Goal: Task Accomplishment & Management: Manage account settings

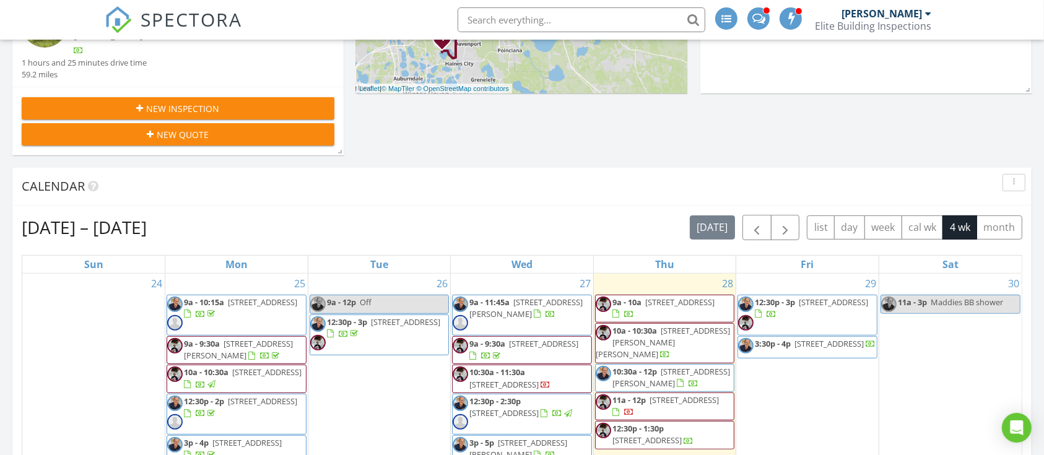
scroll to position [330, 0]
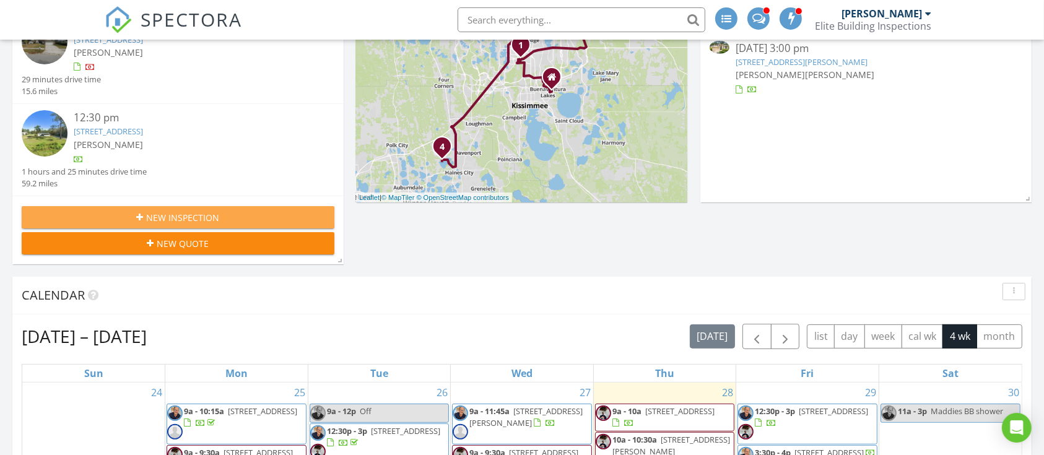
click at [198, 223] on span "New Inspection" at bounding box center [183, 217] width 73 height 13
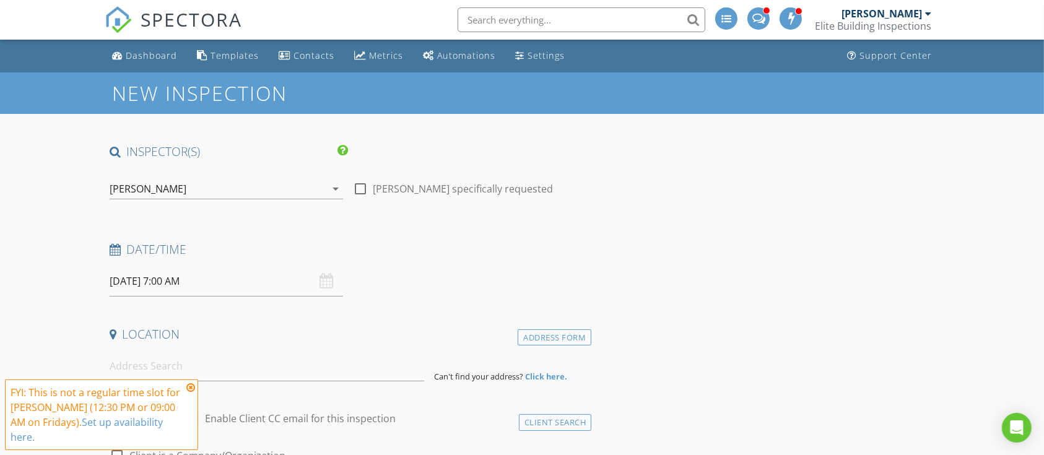
click at [145, 189] on div "[PERSON_NAME]" at bounding box center [148, 188] width 77 height 11
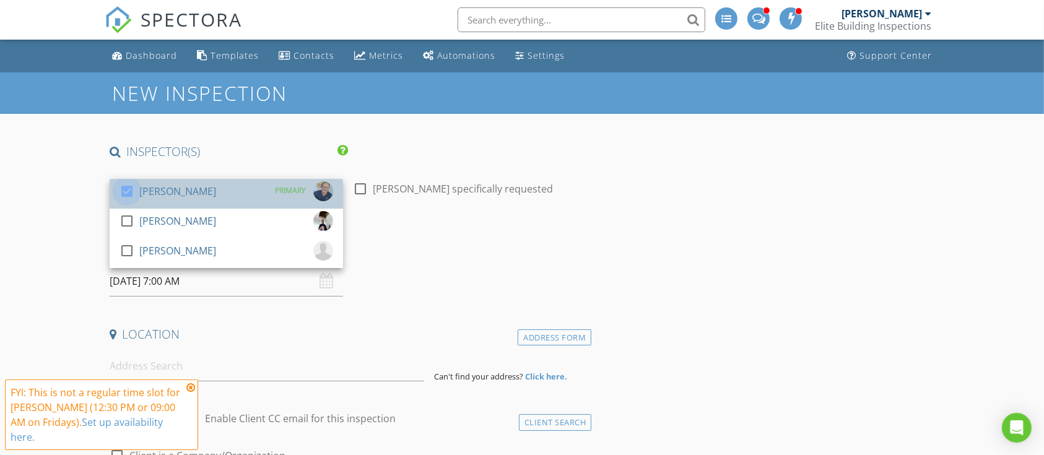
drag, startPoint x: 133, startPoint y: 193, endPoint x: 127, endPoint y: 233, distance: 40.0
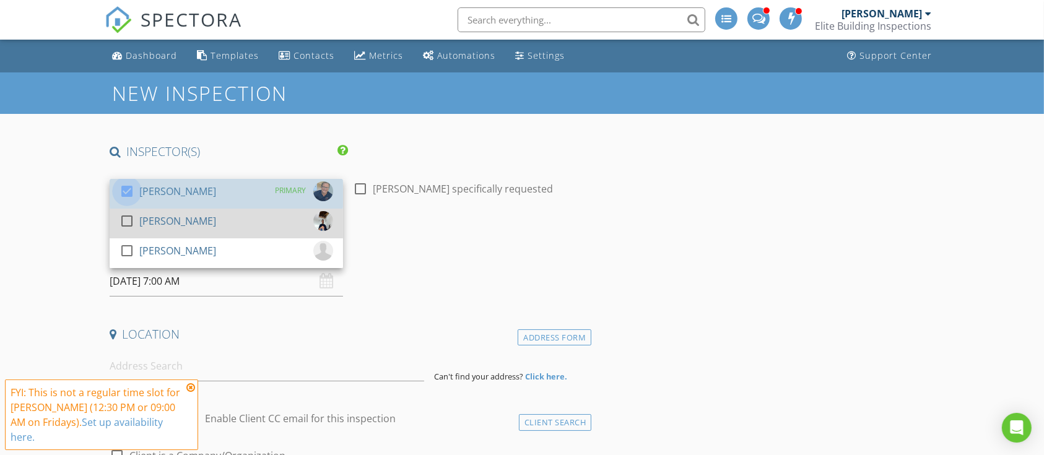
click at [132, 193] on div at bounding box center [126, 191] width 21 height 21
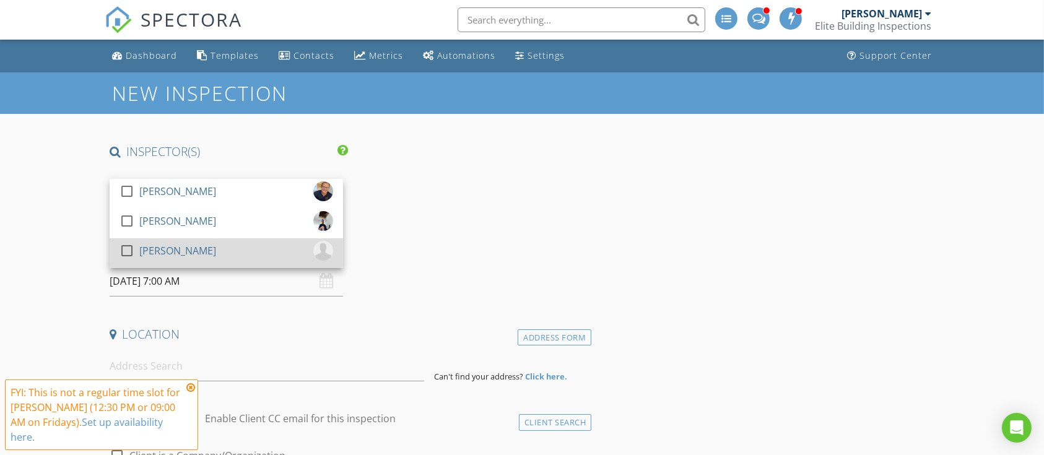
drag, startPoint x: 124, startPoint y: 222, endPoint x: 155, endPoint y: 253, distance: 43.4
click at [129, 224] on div at bounding box center [126, 221] width 21 height 21
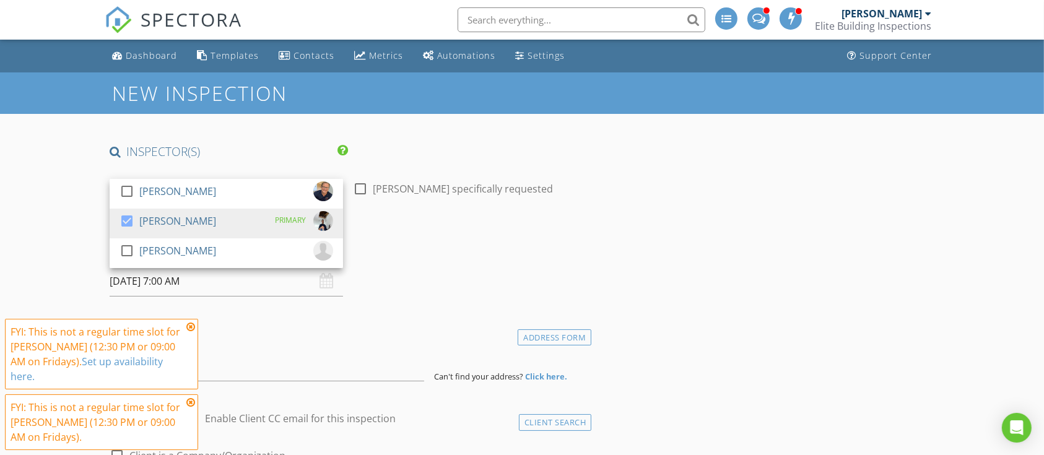
drag, startPoint x: 55, startPoint y: 229, endPoint x: 64, endPoint y: 240, distance: 14.5
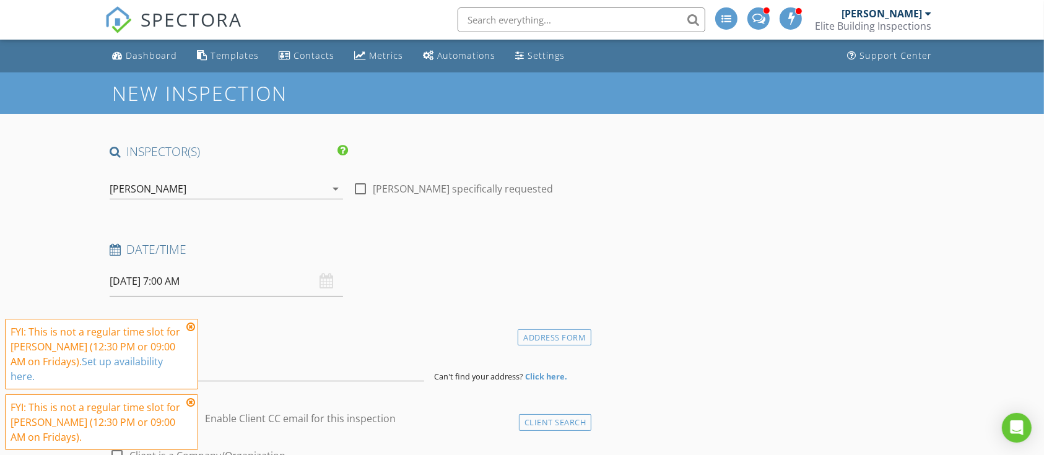
click at [193, 332] on icon at bounding box center [190, 327] width 9 height 10
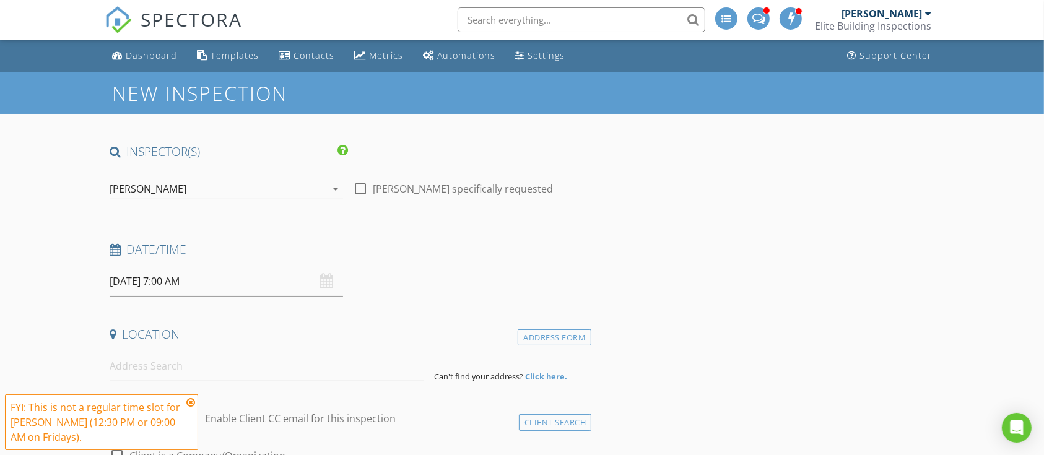
drag, startPoint x: 190, startPoint y: 402, endPoint x: 184, endPoint y: 377, distance: 25.5
click at [191, 402] on icon at bounding box center [190, 403] width 9 height 10
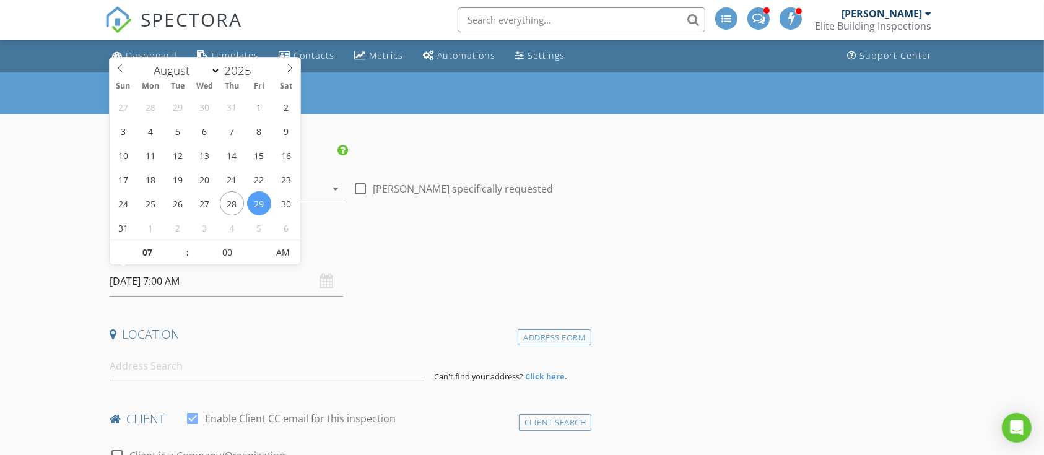
drag, startPoint x: 159, startPoint y: 284, endPoint x: 314, endPoint y: 254, distance: 158.4
click at [159, 284] on input "08/29/2025 7:00 AM" at bounding box center [226, 281] width 233 height 30
drag, startPoint x: 261, startPoint y: 199, endPoint x: 195, endPoint y: 250, distance: 83.0
type input "08"
type input "08/29/2025 8:00 AM"
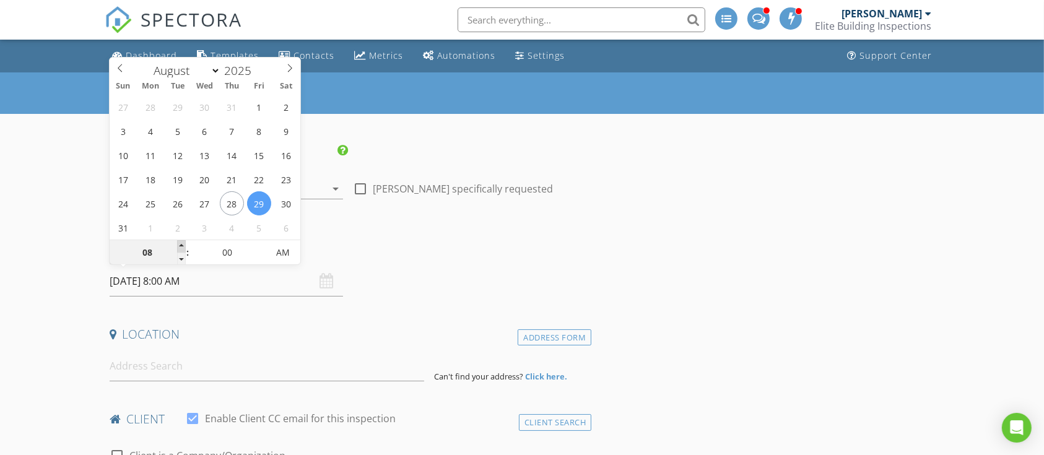
click at [180, 246] on span at bounding box center [181, 246] width 9 height 12
type input "09"
type input "08/29/2025 9:00 AM"
click at [180, 246] on span at bounding box center [181, 246] width 9 height 12
type input "10"
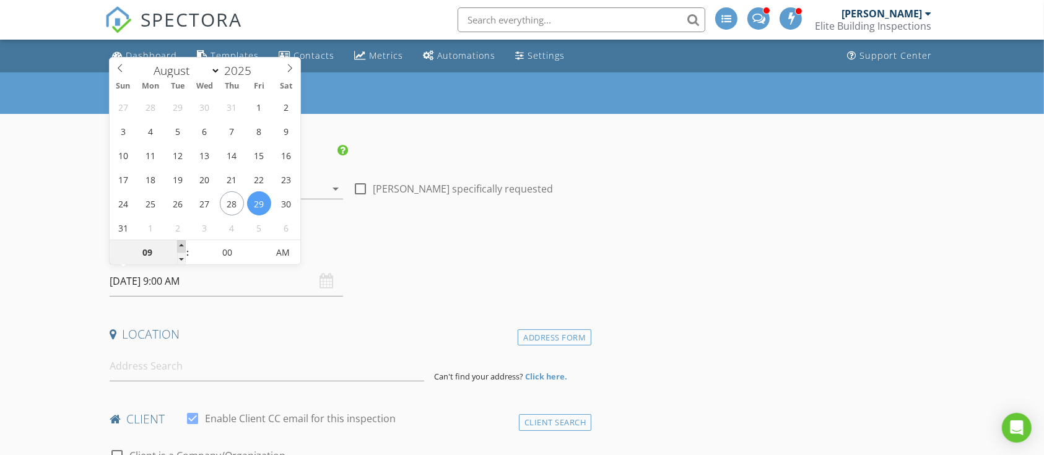
type input "08/29/2025 10:00 AM"
click at [180, 246] on span at bounding box center [181, 246] width 9 height 12
type input "11"
type input "08/29/2025 11:00 AM"
click at [180, 246] on span at bounding box center [181, 246] width 9 height 12
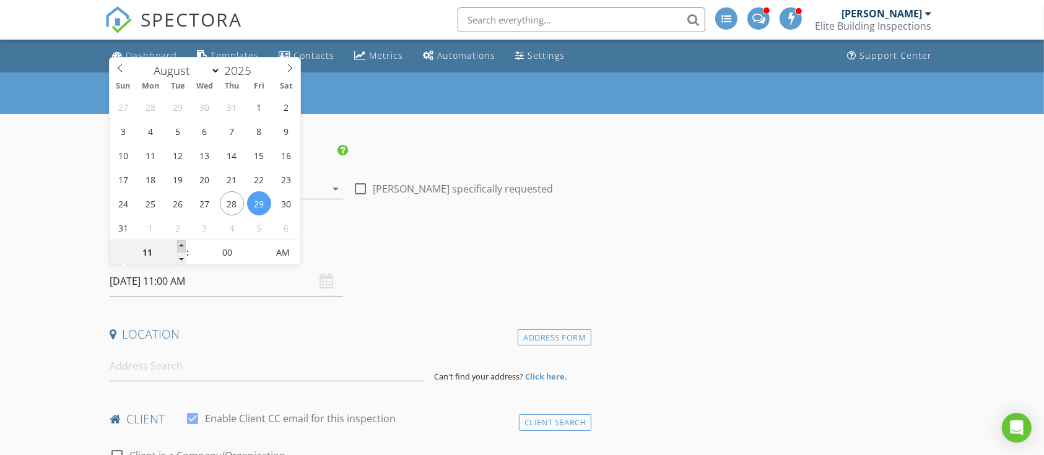
type input "12"
type input "08/29/2025 12:00 PM"
click at [180, 246] on span at bounding box center [181, 246] width 9 height 12
type input "01"
type input "08/29/2025 1:00 PM"
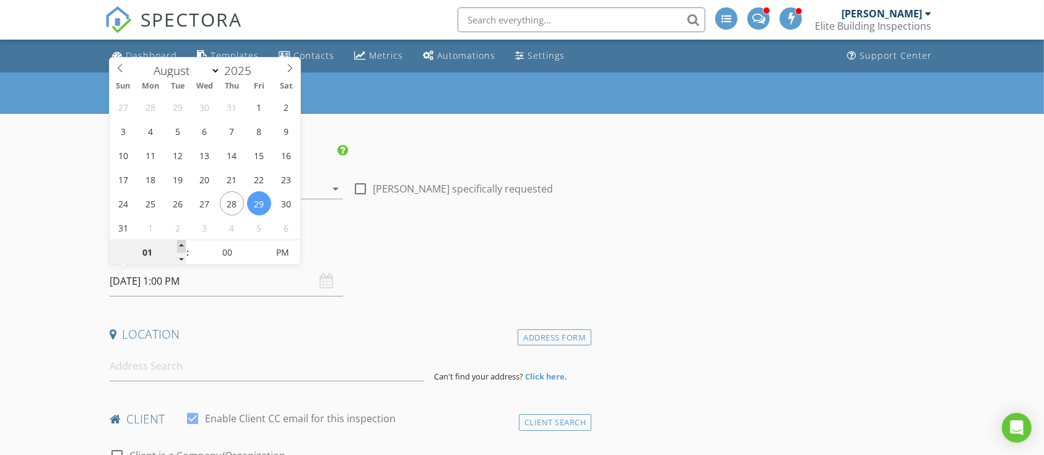
click at [180, 246] on span at bounding box center [181, 246] width 9 height 12
type input "02"
type input "08/29/2025 2:00 PM"
click at [180, 246] on span at bounding box center [181, 246] width 9 height 12
type input "03"
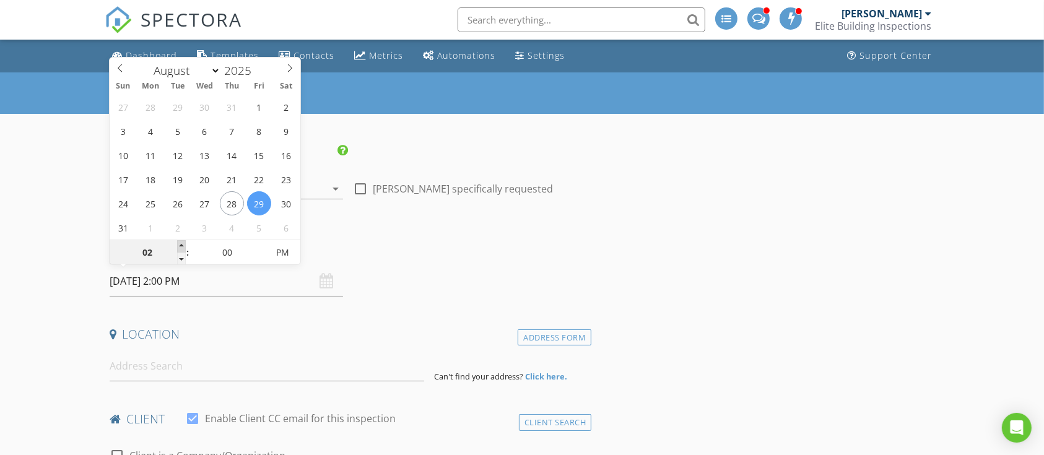
type input "[DATE] 3:00 PM"
click at [180, 246] on span at bounding box center [181, 246] width 9 height 12
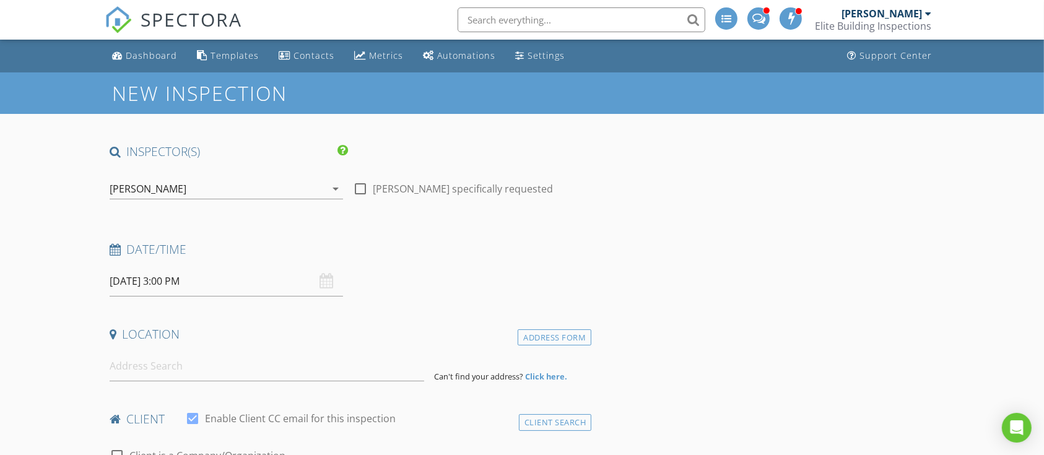
drag, startPoint x: 176, startPoint y: 369, endPoint x: 193, endPoint y: 338, distance: 35.5
click at [180, 364] on input at bounding box center [267, 366] width 315 height 30
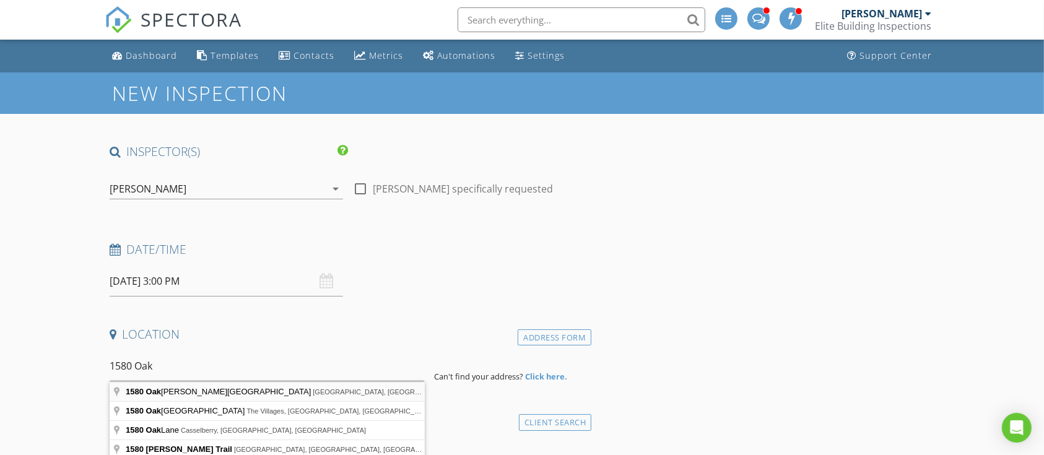
type input "1580 Oakhurst Avenue, Winter Park, FL, USA"
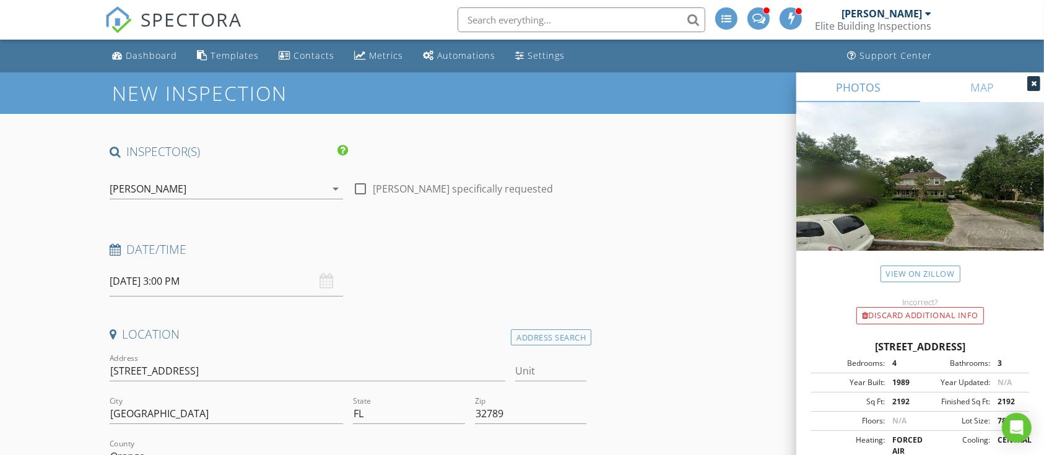
drag, startPoint x: 1036, startPoint y: 83, endPoint x: 173, endPoint y: 261, distance: 880.3
click at [870, 116] on div "PHOTOS MAP View on Zillow Incorrect? Discard Additional info 1580 Oakhurst Ave,…" at bounding box center [920, 300] width 248 height 456
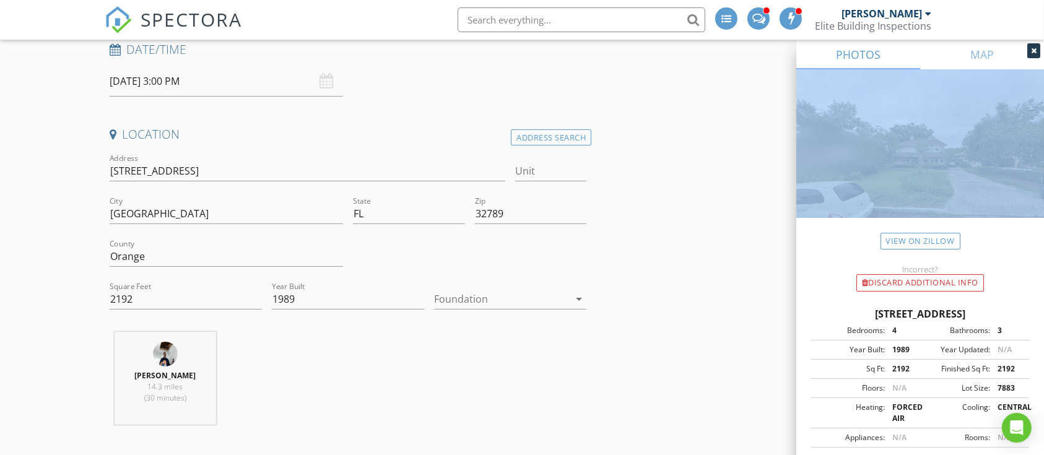
scroll to position [248, 0]
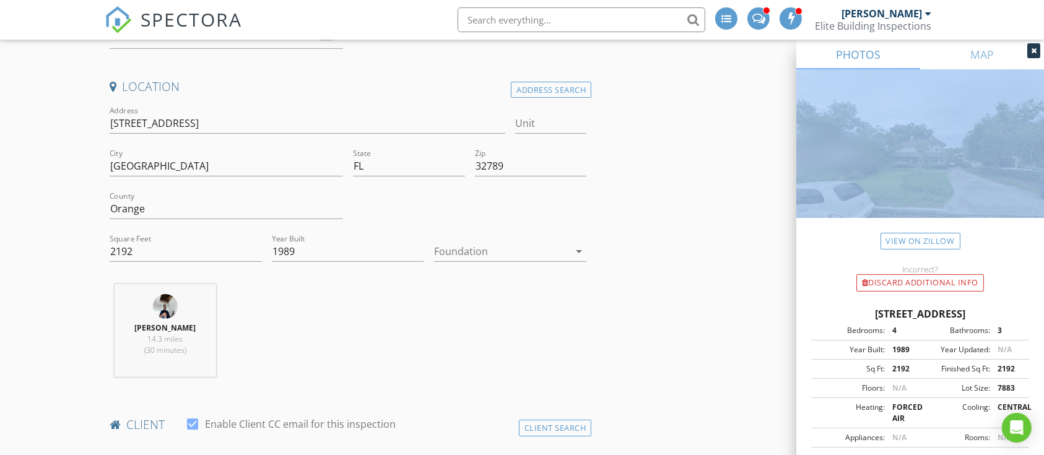
click at [1031, 48] on icon at bounding box center [1034, 50] width 6 height 7
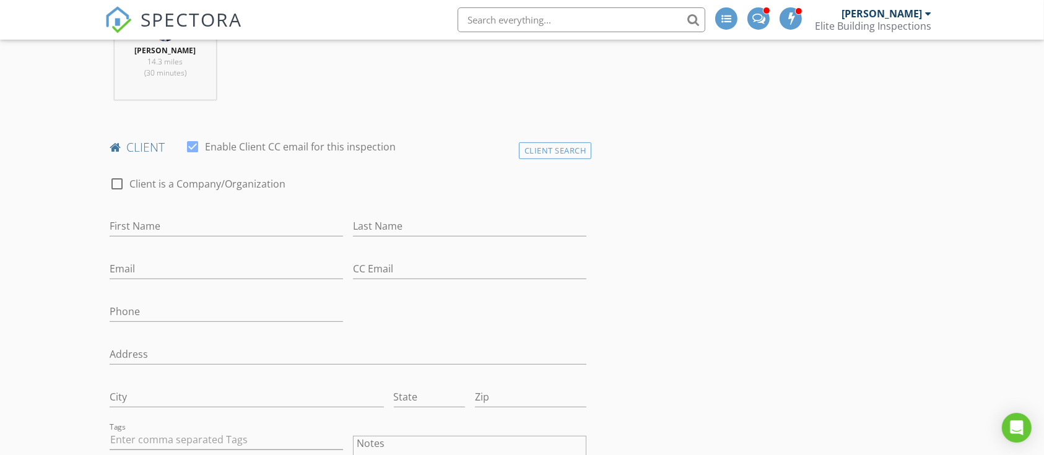
scroll to position [578, 0]
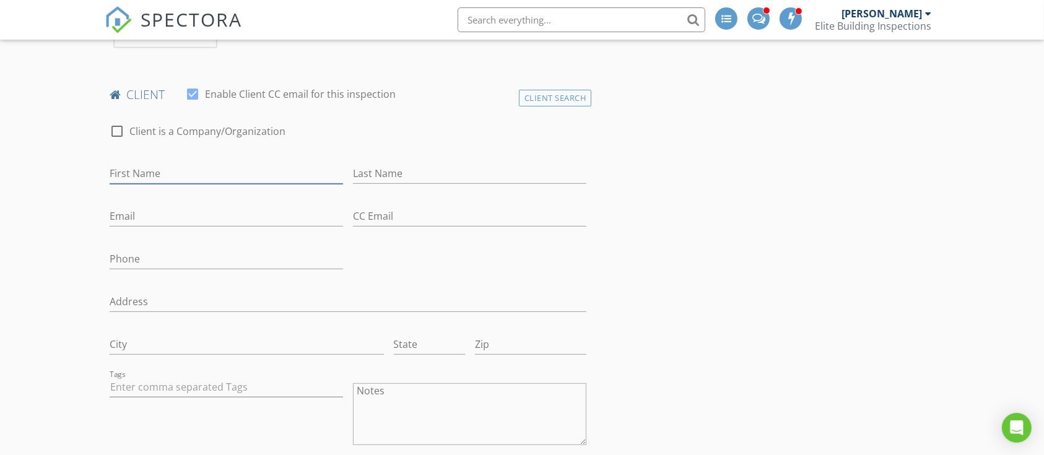
click at [207, 172] on input "First Name" at bounding box center [226, 174] width 233 height 20
type input "Rafik"
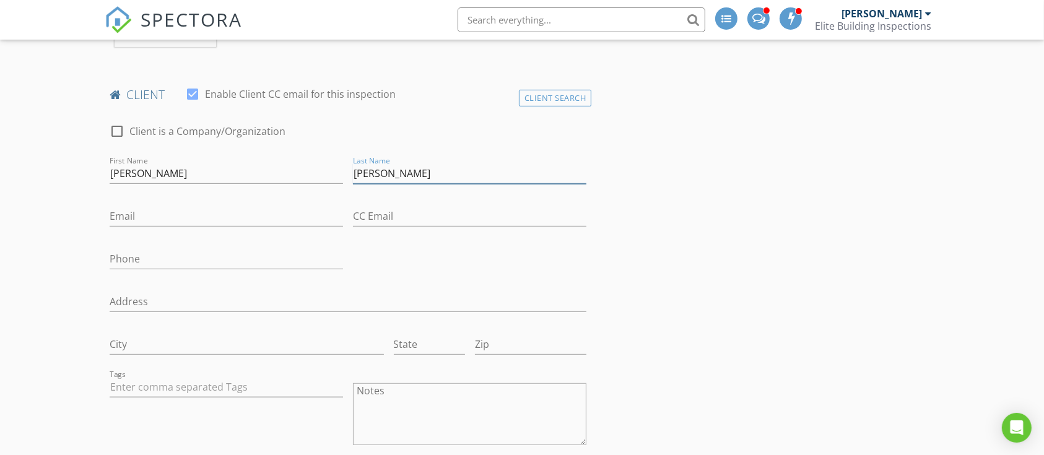
type input "Hanna"
type input "[EMAIL_ADDRESS][DOMAIN_NAME]"
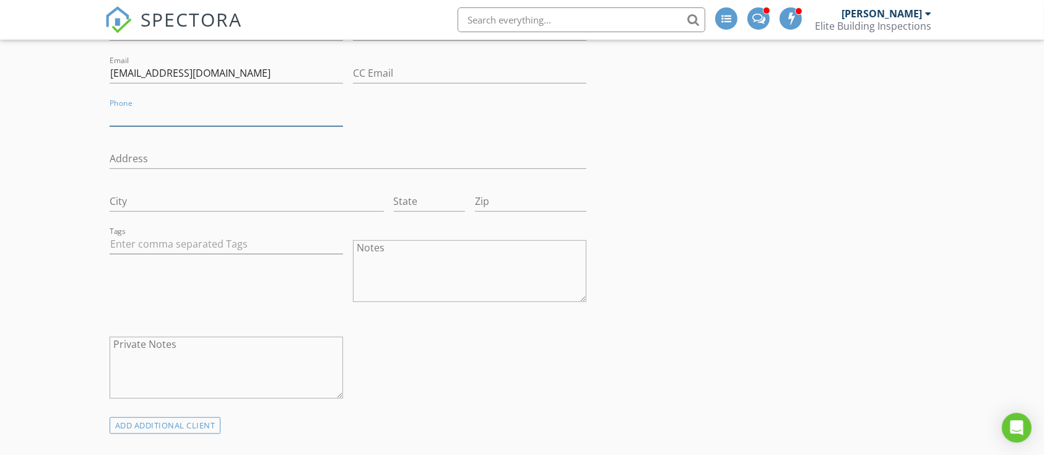
scroll to position [908, 0]
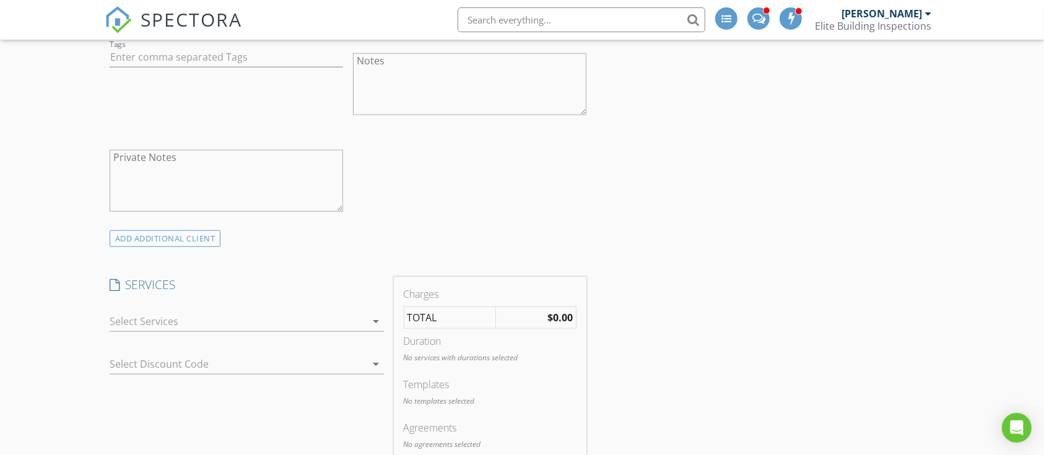
drag, startPoint x: 161, startPoint y: 318, endPoint x: 152, endPoint y: 323, distance: 10.5
click at [159, 316] on div at bounding box center [238, 322] width 257 height 20
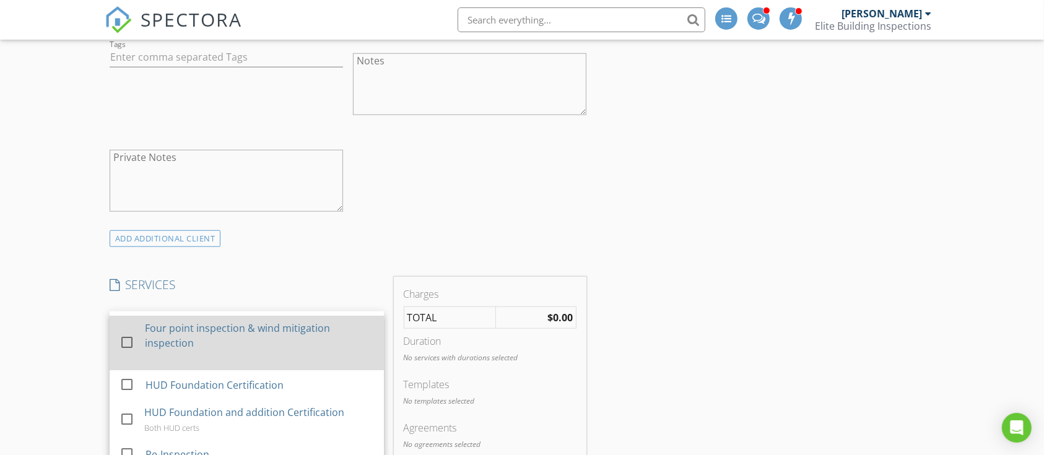
scroll to position [165, 0]
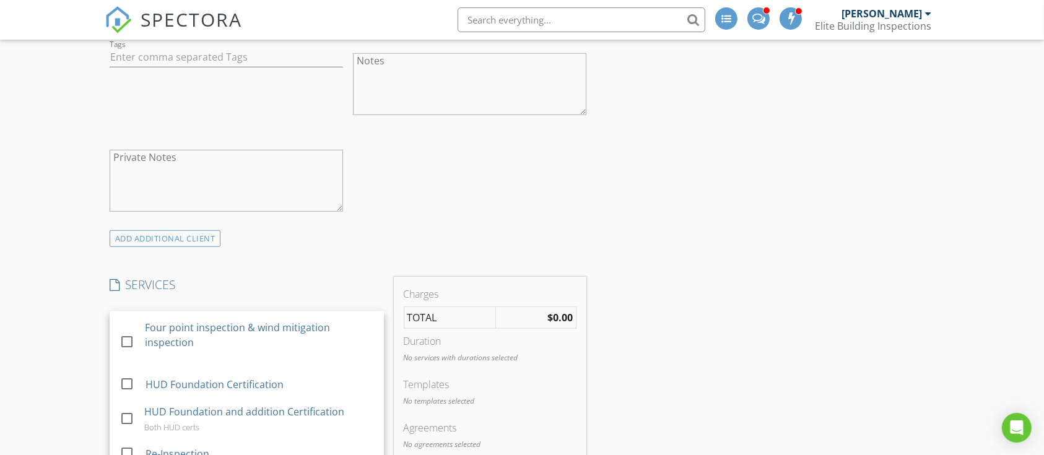
drag, startPoint x: 124, startPoint y: 364, endPoint x: 380, endPoint y: 329, distance: 258.1
click at [131, 352] on div at bounding box center [126, 341] width 21 height 21
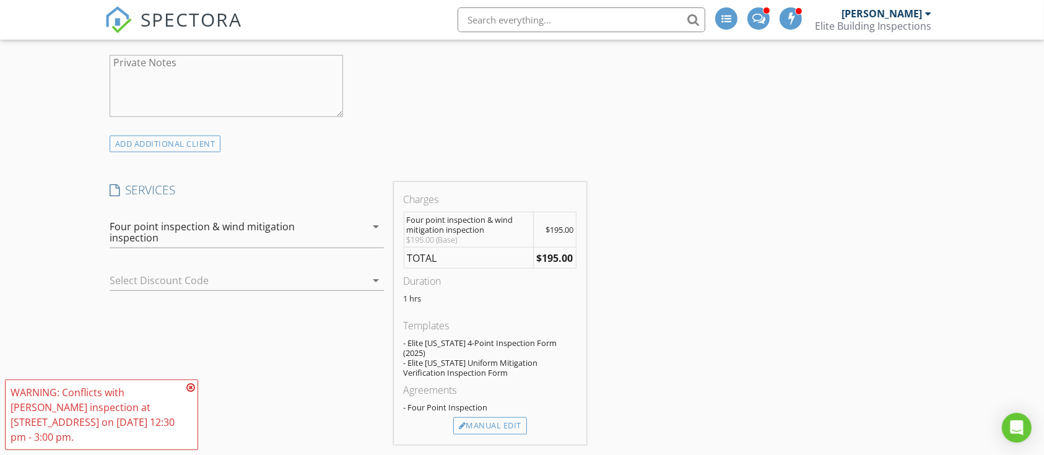
scroll to position [1073, 0]
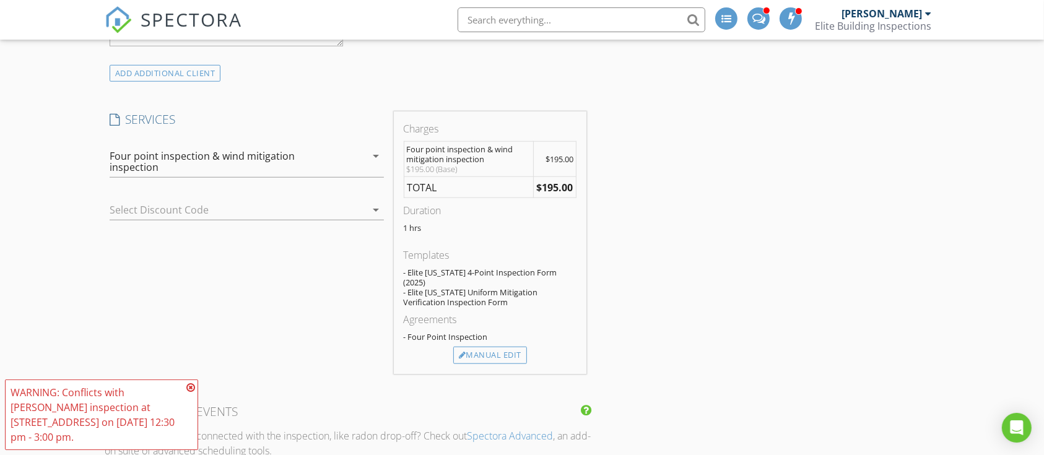
drag, startPoint x: 191, startPoint y: 403, endPoint x: 403, endPoint y: 381, distance: 213.5
click at [194, 393] on icon at bounding box center [190, 388] width 9 height 10
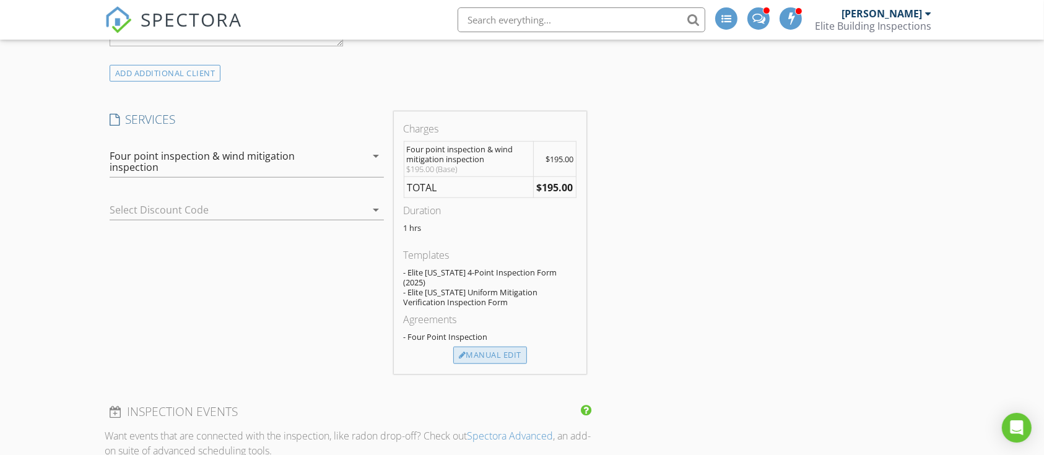
click at [504, 347] on div "Manual Edit" at bounding box center [490, 355] width 74 height 17
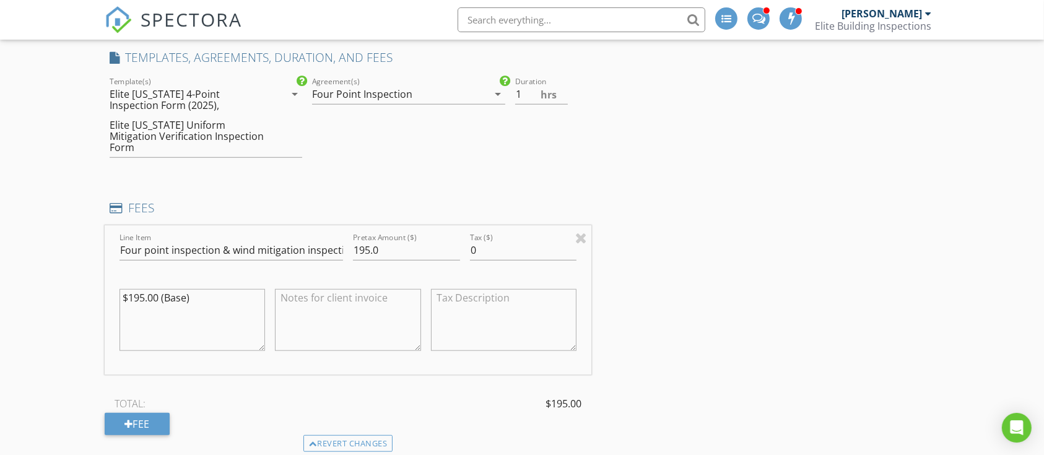
scroll to position [1156, 0]
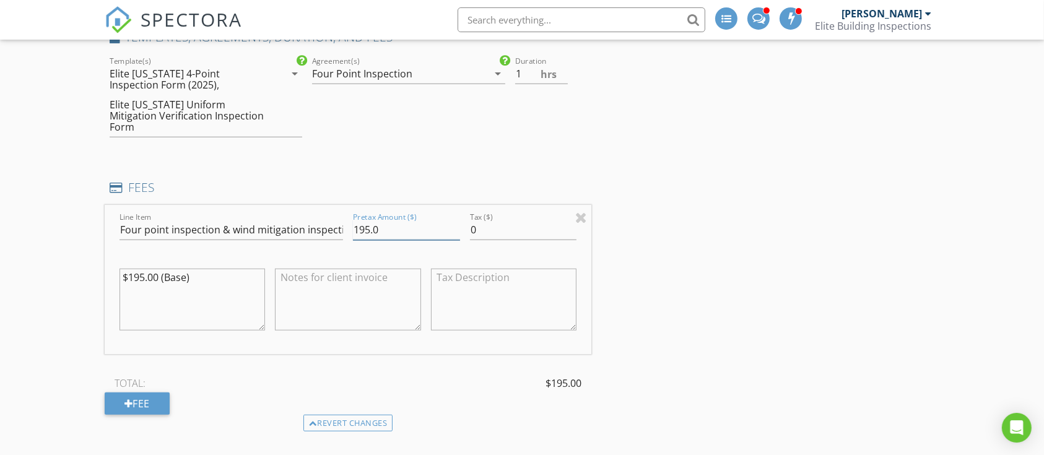
drag, startPoint x: 350, startPoint y: 219, endPoint x: 402, endPoint y: 225, distance: 52.4
click at [402, 225] on div "Pretax Amount ($) 195.0" at bounding box center [406, 231] width 117 height 43
drag, startPoint x: 389, startPoint y: 220, endPoint x: 321, endPoint y: 230, distance: 68.2
click at [320, 229] on div "Line Item Four point inspection & wind mitigation inspection Pretax Amount ($) …" at bounding box center [348, 279] width 487 height 149
type input "200.00"
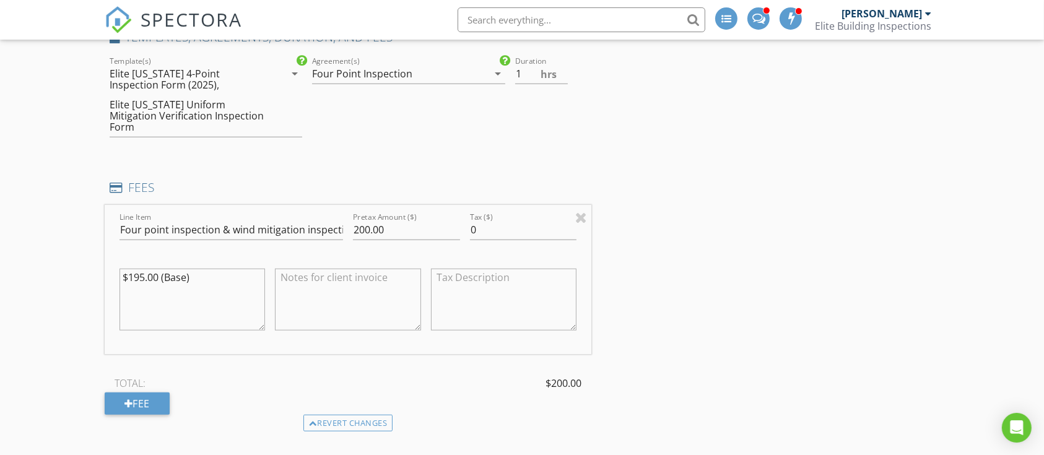
drag, startPoint x: 213, startPoint y: 276, endPoint x: 53, endPoint y: 256, distance: 161.7
click at [53, 256] on div "New Inspection INSPECTOR(S) check_box_outline_blank Chad Bordner check_box Axl …" at bounding box center [522, 348] width 1044 height 2863
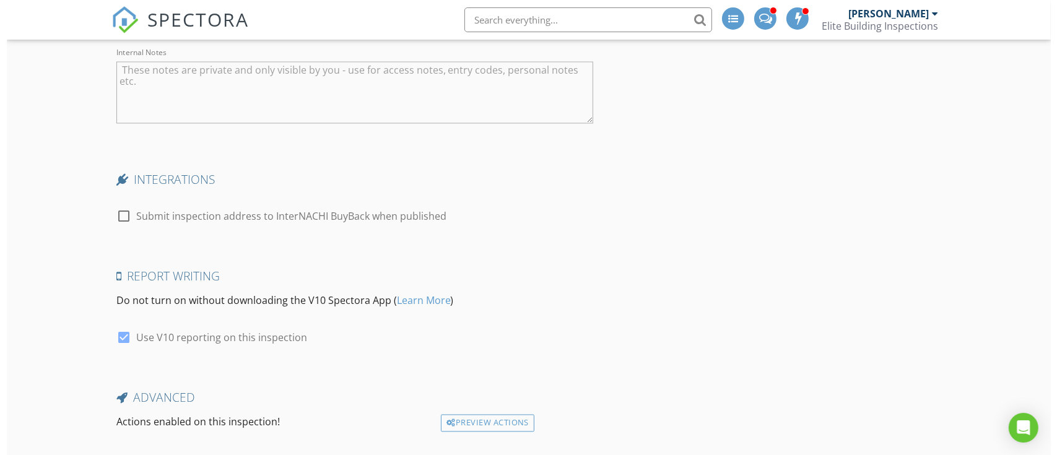
scroll to position [2466, 0]
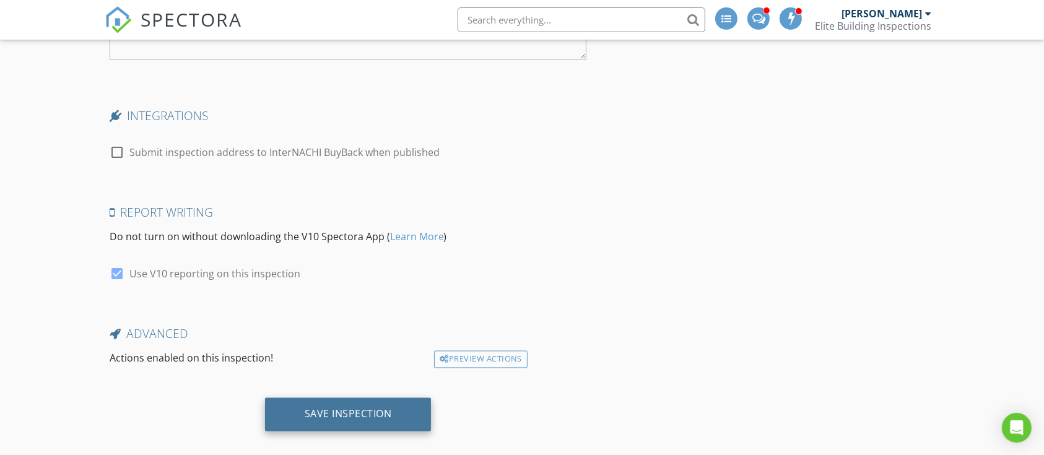
drag, startPoint x: 371, startPoint y: 404, endPoint x: 382, endPoint y: 385, distance: 21.9
click at [372, 408] on div "Save Inspection" at bounding box center [348, 414] width 87 height 12
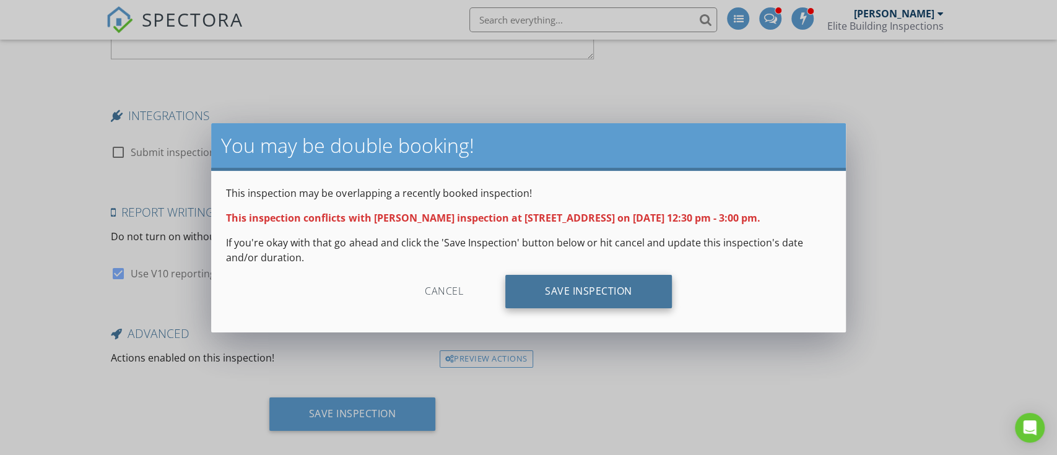
click at [619, 294] on div "Save Inspection" at bounding box center [588, 291] width 167 height 33
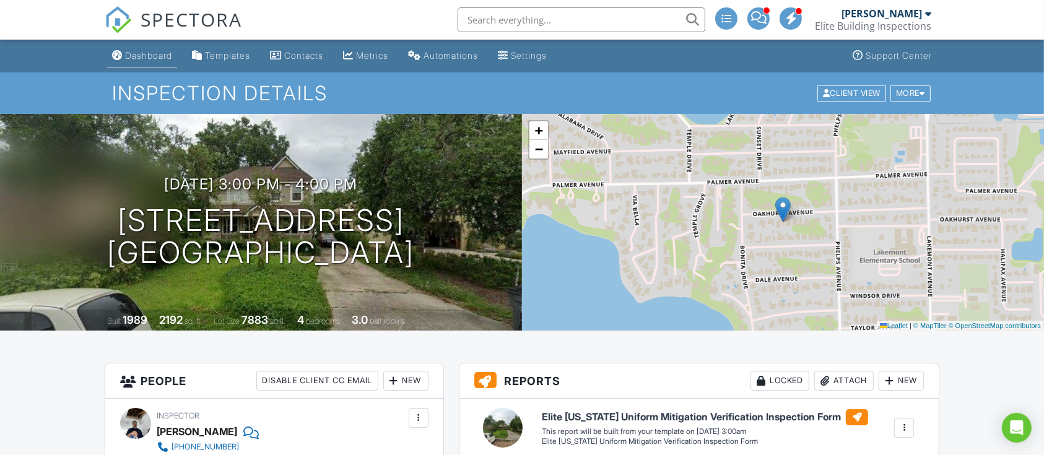
click at [157, 56] on div "Dashboard" at bounding box center [148, 55] width 47 height 11
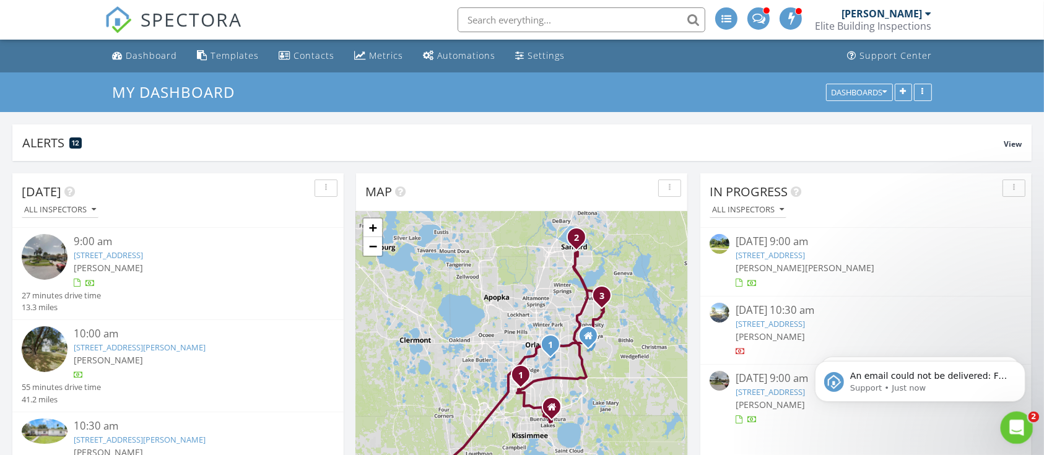
click at [1010, 424] on icon "Open Intercom Messenger" at bounding box center [1015, 426] width 20 height 20
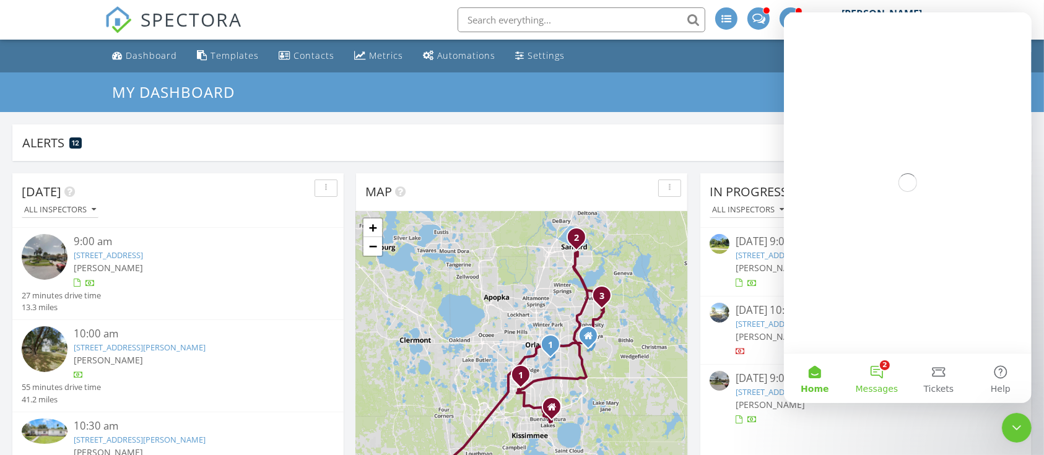
click at [882, 375] on button "2 Messages" at bounding box center [876, 379] width 62 height 50
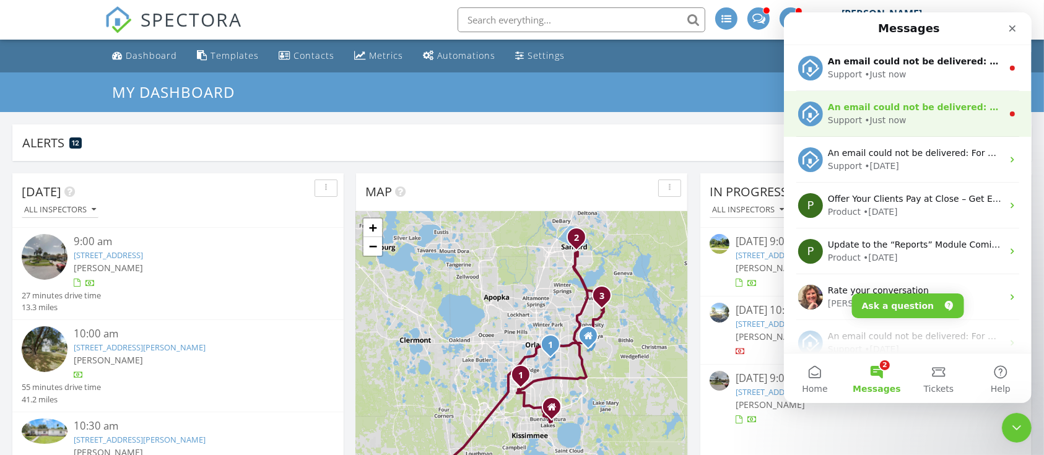
click at [881, 120] on div "• Just now" at bounding box center [884, 120] width 41 height 13
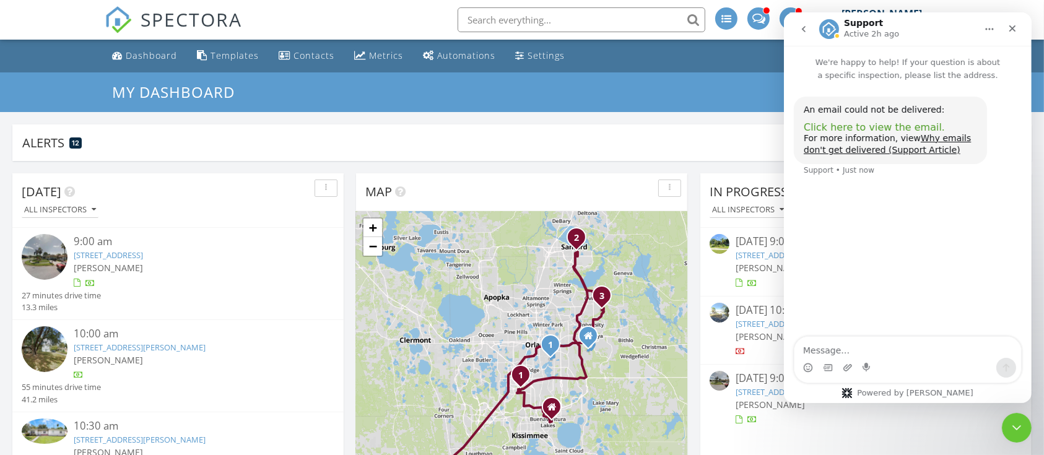
click at [873, 129] on span "Click here to view the email." at bounding box center [873, 127] width 141 height 12
drag, startPoint x: 1020, startPoint y: 423, endPoint x: 1005, endPoint y: 406, distance: 23.2
click html
drag, startPoint x: 1016, startPoint y: 425, endPoint x: 1662, endPoint y: 809, distance: 751.5
click at [1016, 425] on icon "Close Intercom Messenger" at bounding box center [1015, 426] width 15 height 15
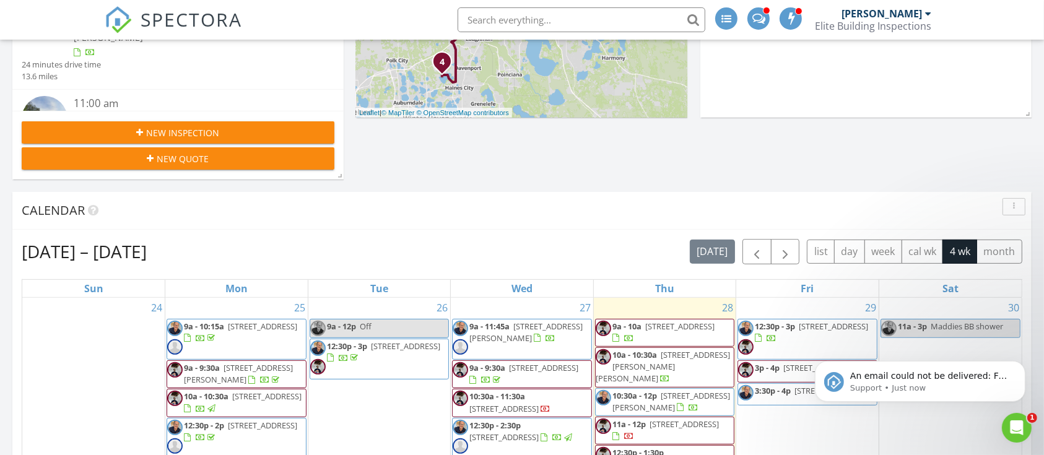
scroll to position [495, 0]
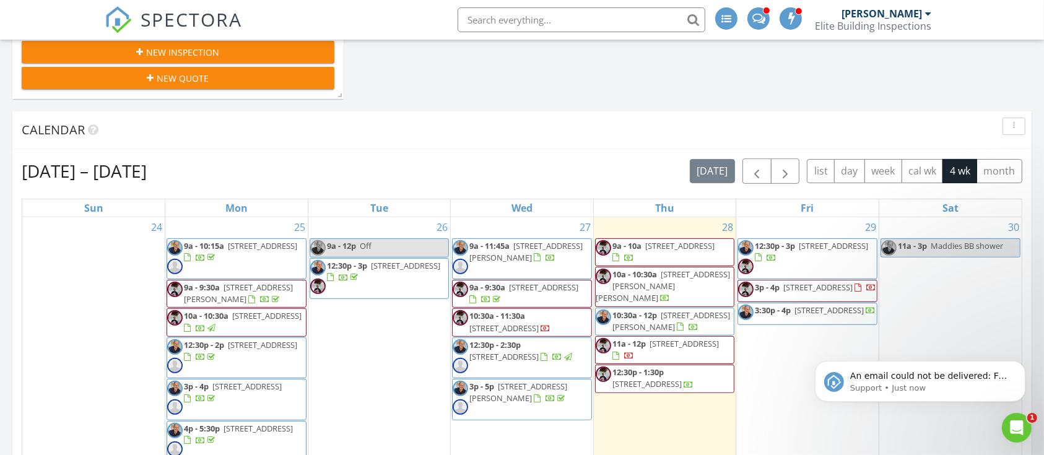
click at [634, 310] on span "10:30a - 12p" at bounding box center [635, 315] width 45 height 11
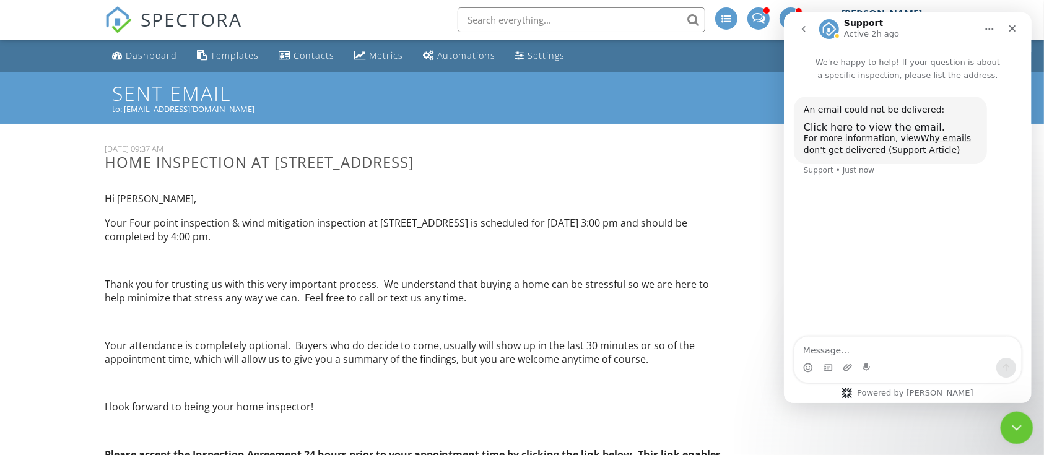
click at [1023, 425] on div "Close Intercom Messenger" at bounding box center [1015, 426] width 30 height 30
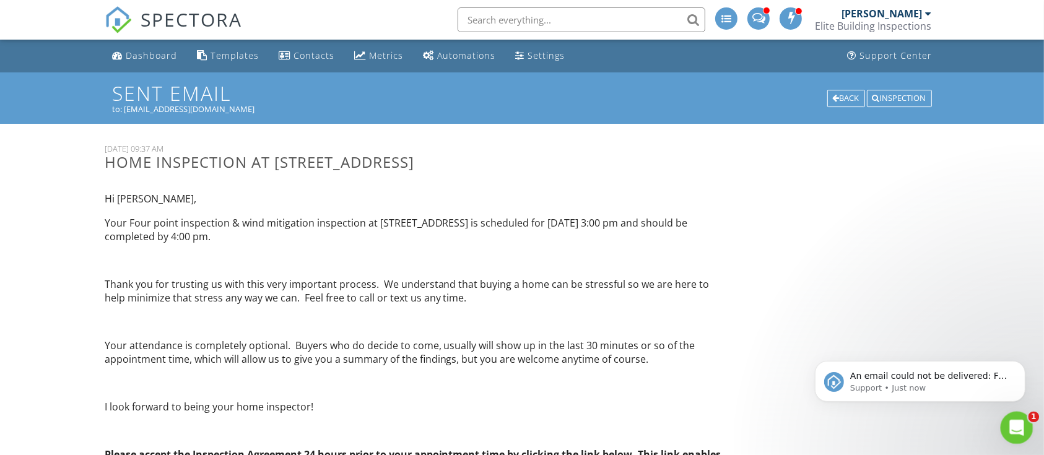
click at [1010, 430] on icon "Open Intercom Messenger" at bounding box center [1015, 426] width 20 height 20
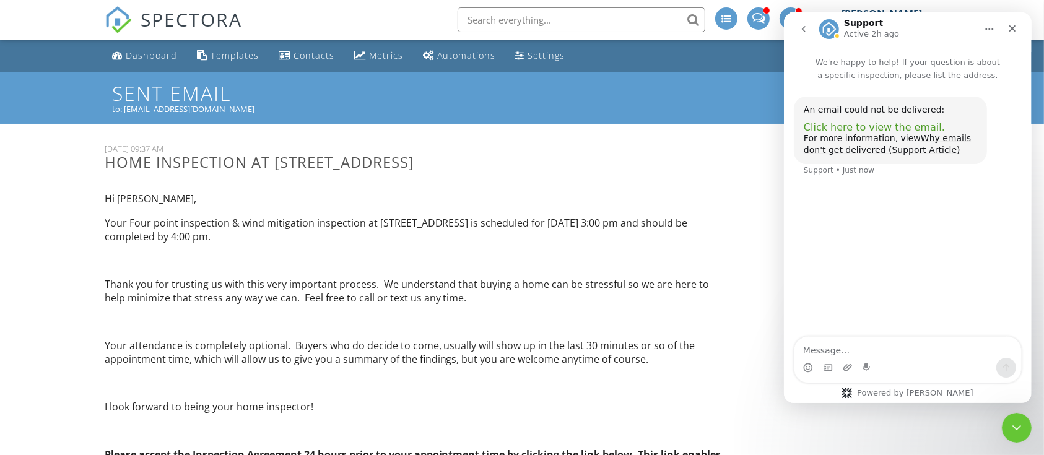
click at [868, 126] on span "Click here to view the email." at bounding box center [873, 127] width 141 height 12
drag, startPoint x: 1013, startPoint y: 429, endPoint x: 1966, endPoint y: 802, distance: 1023.5
click at [1013, 431] on icon "Close Intercom Messenger" at bounding box center [1015, 426] width 15 height 15
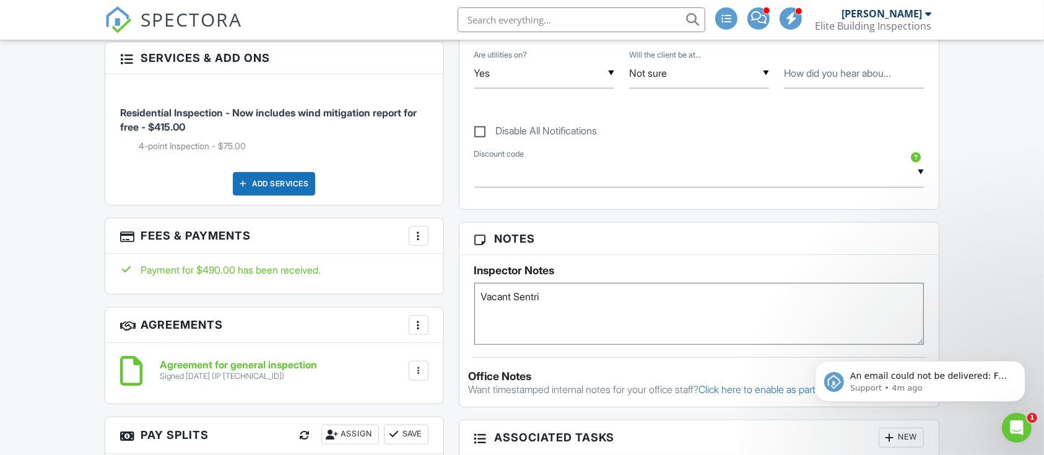
scroll to position [826, 0]
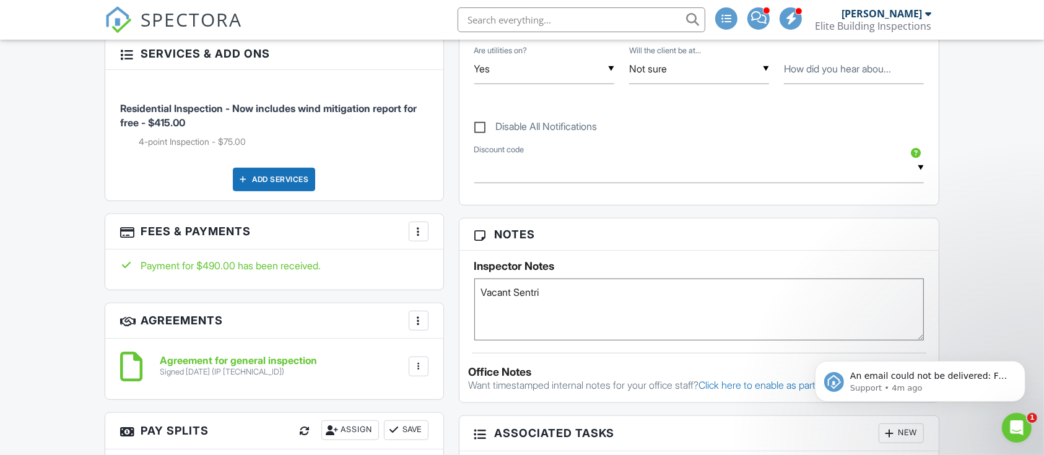
click at [567, 292] on textarea "Vacant Sentri" at bounding box center [699, 310] width 450 height 62
type textarea "Vacant Sentri Permit for panel and sub replacement 2025. No plumbing or roof pe…"
click at [979, 209] on div "Dashboard Templates Contacts Metrics Automations Settings Support Center Inspec…" at bounding box center [522, 390] width 1044 height 2352
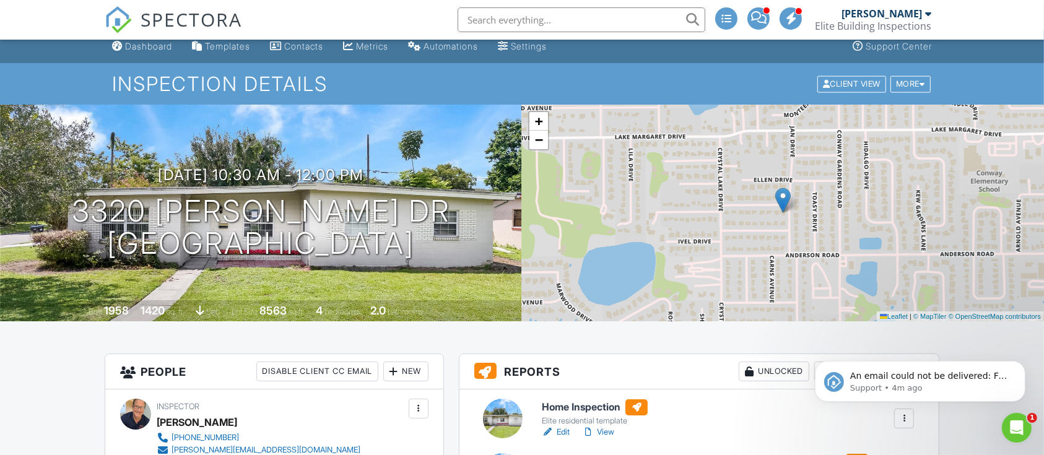
scroll to position [0, 0]
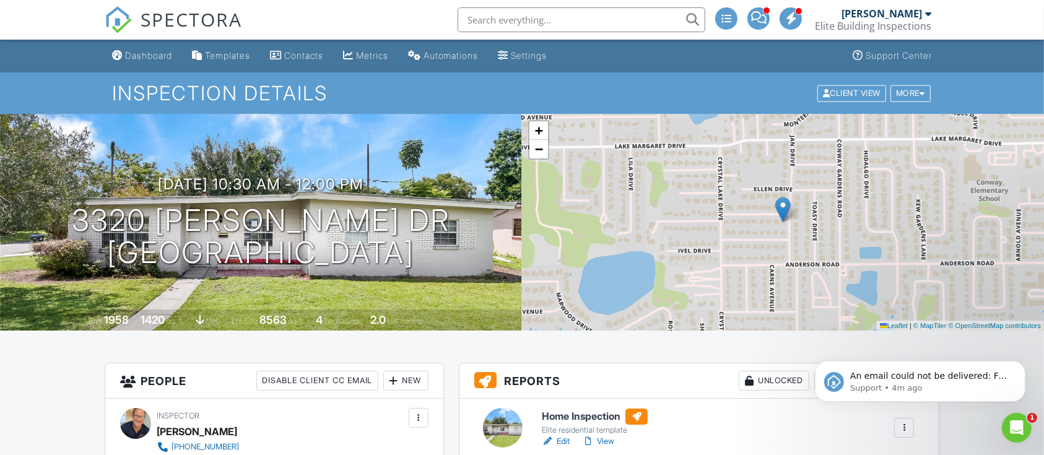
click at [156, 48] on link "Dashboard" at bounding box center [142, 56] width 70 height 23
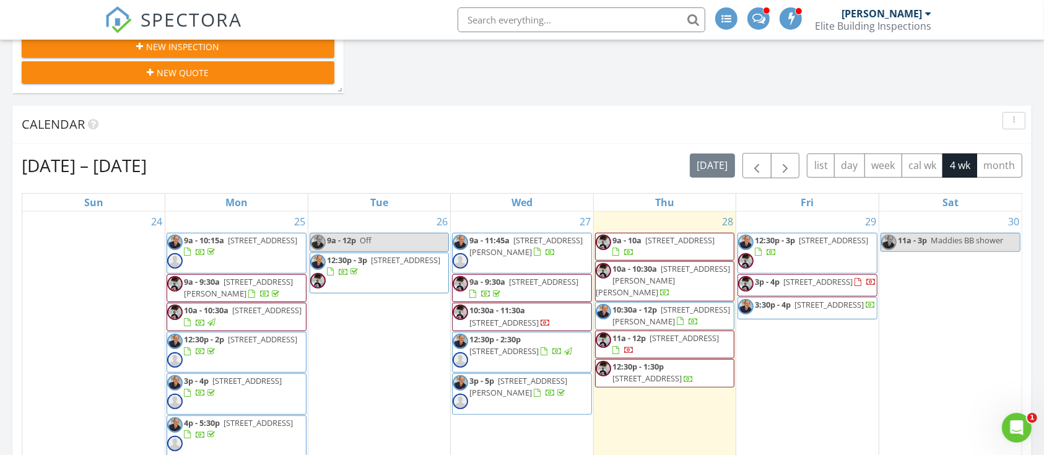
scroll to position [578, 0]
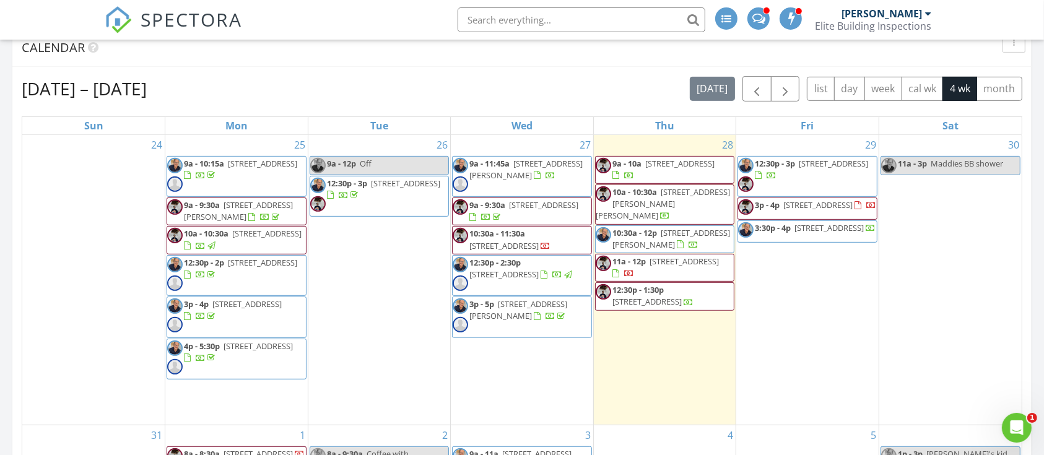
click at [793, 207] on span "[STREET_ADDRESS]" at bounding box center [817, 204] width 69 height 11
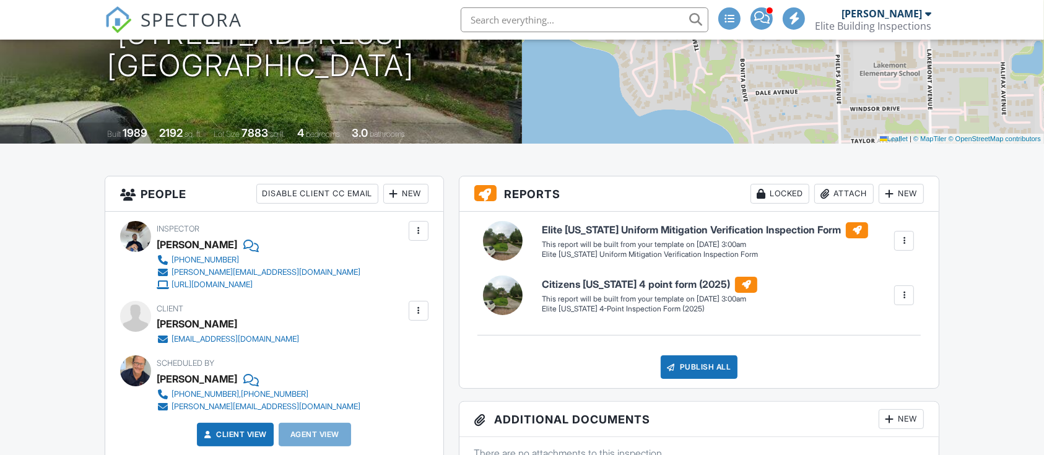
scroll to position [330, 0]
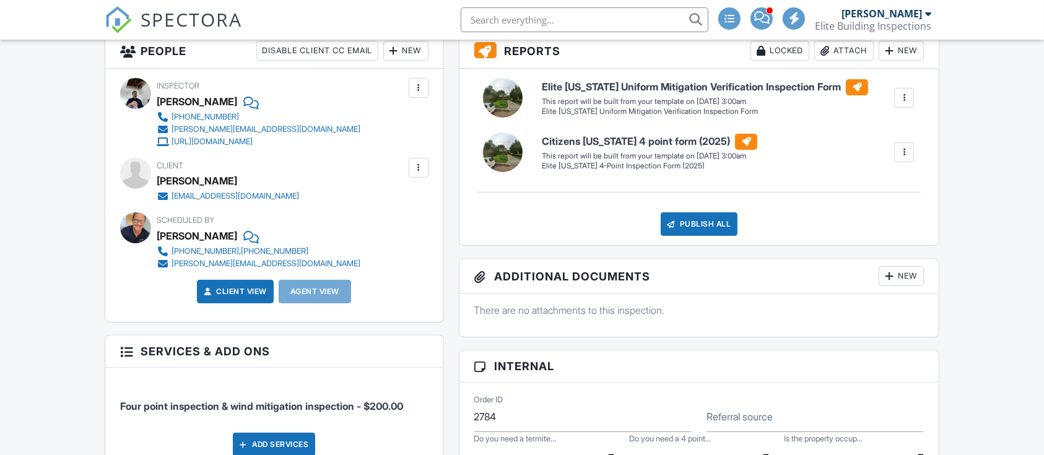
click at [416, 166] on div at bounding box center [418, 168] width 12 height 12
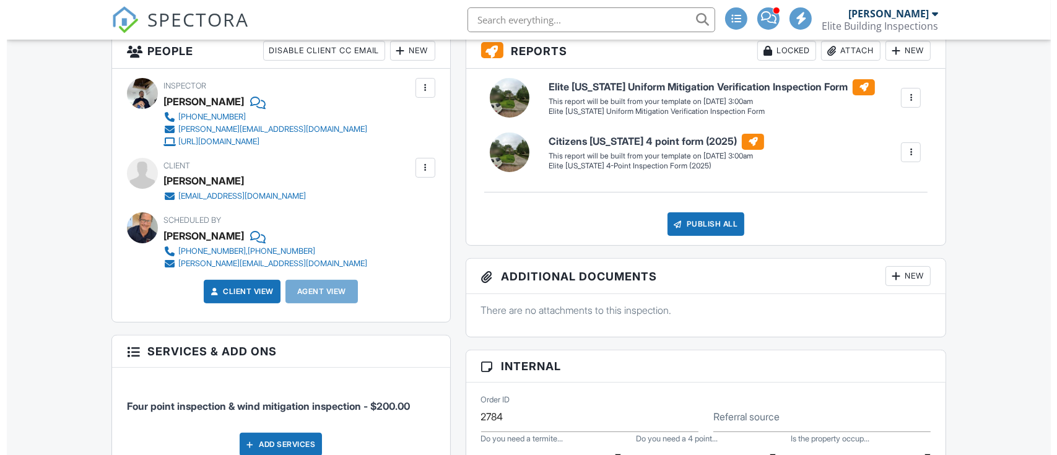
scroll to position [0, 0]
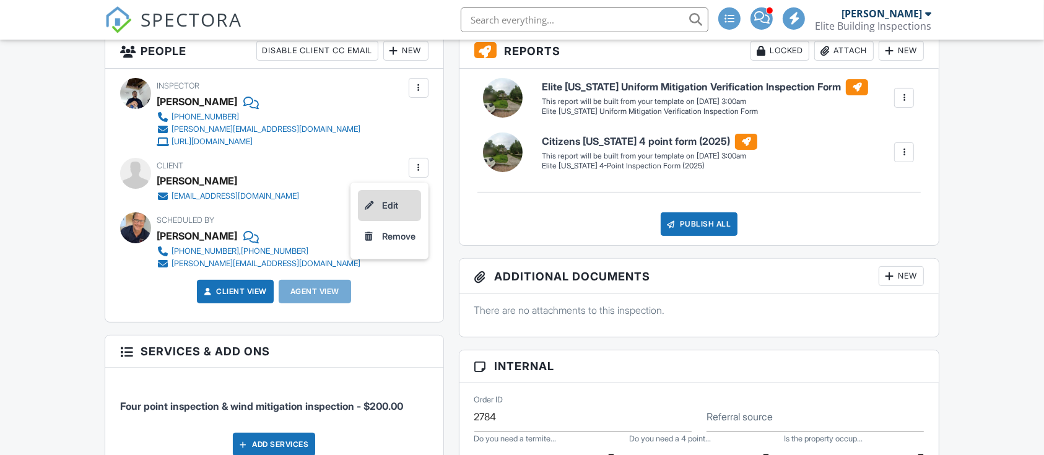
click at [396, 205] on li "Edit" at bounding box center [389, 205] width 63 height 31
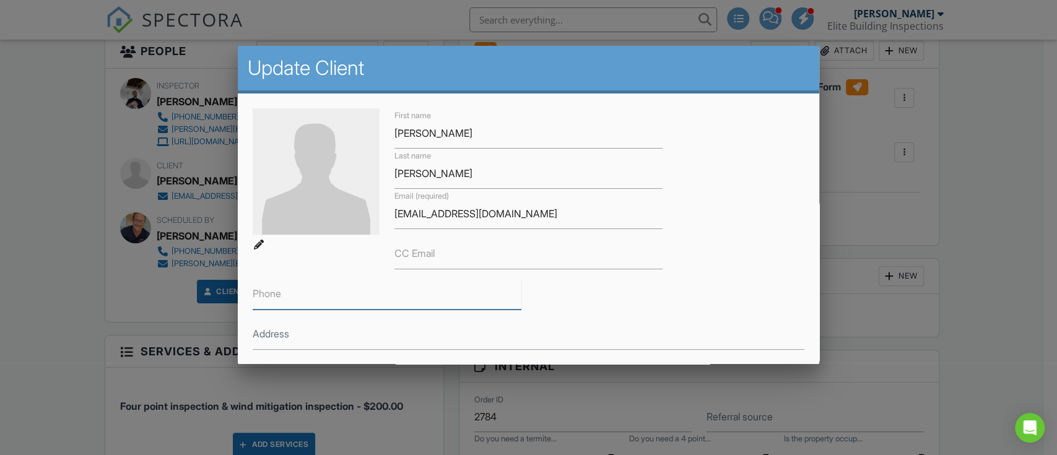
click at [299, 290] on input "Phone" at bounding box center [387, 294] width 268 height 30
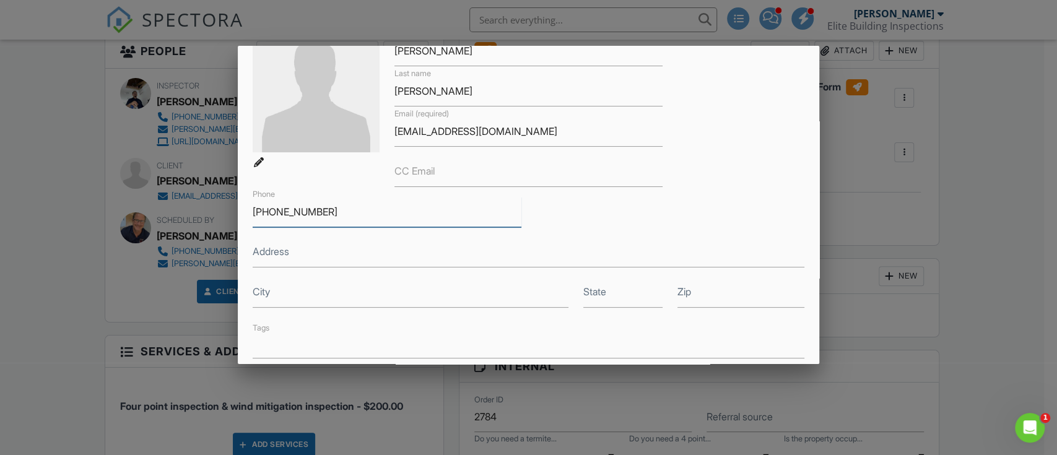
scroll to position [297, 0]
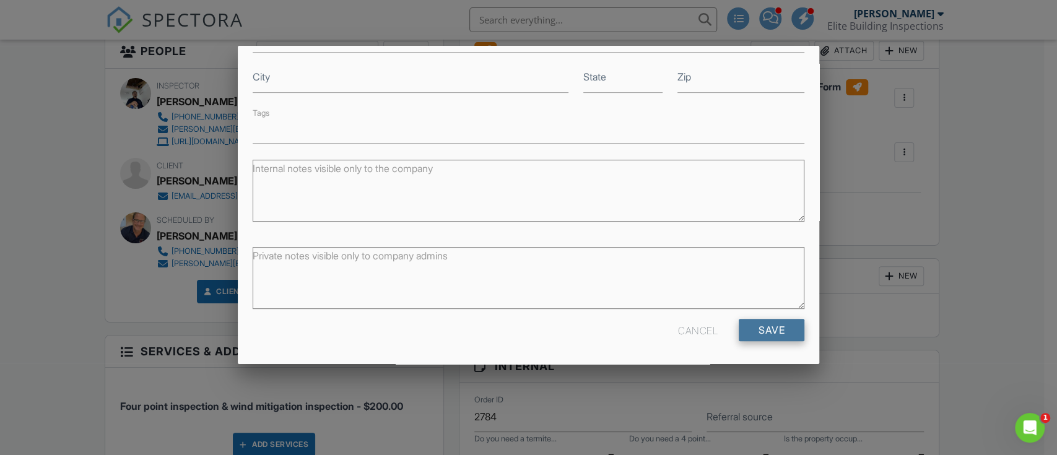
type input "[PHONE_NUMBER]"
click at [758, 328] on input "Save" at bounding box center [772, 330] width 66 height 22
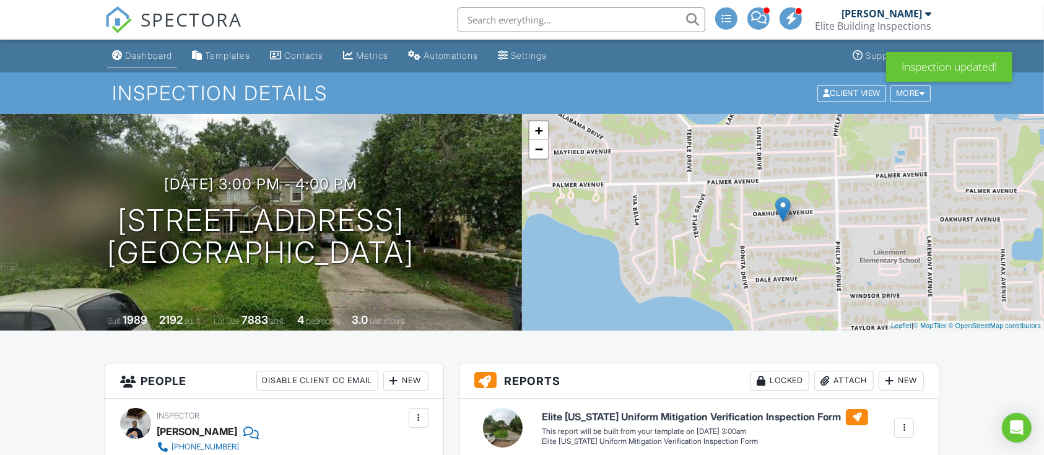
click at [155, 61] on div "Dashboard" at bounding box center [148, 55] width 47 height 11
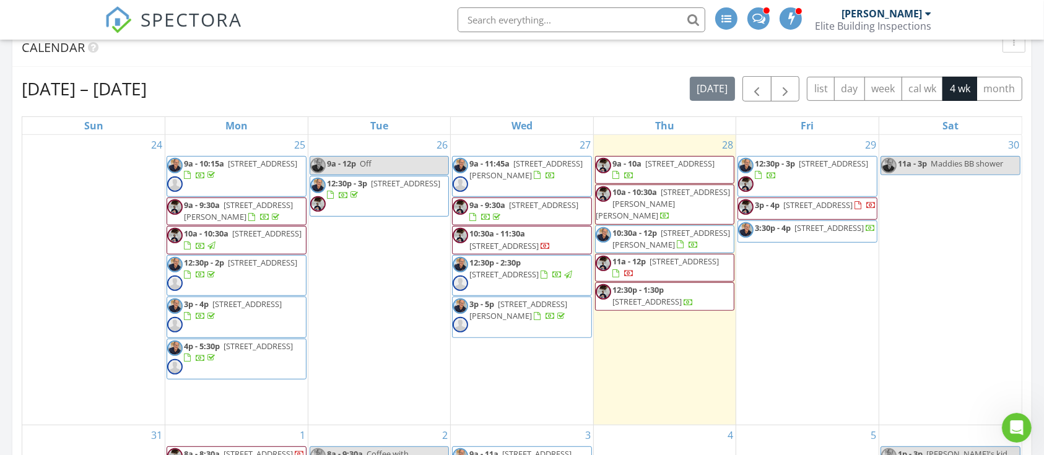
click at [761, 21] on span at bounding box center [758, 17] width 13 height 11
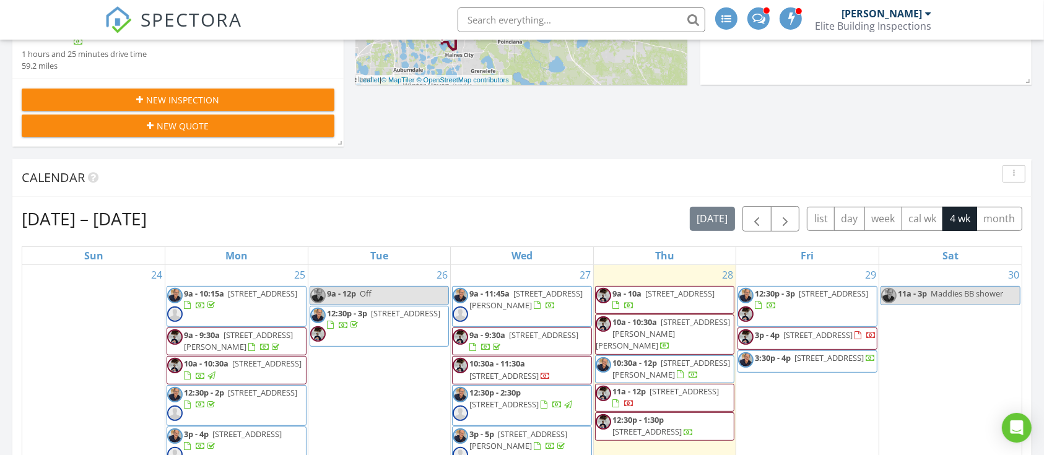
scroll to position [660, 0]
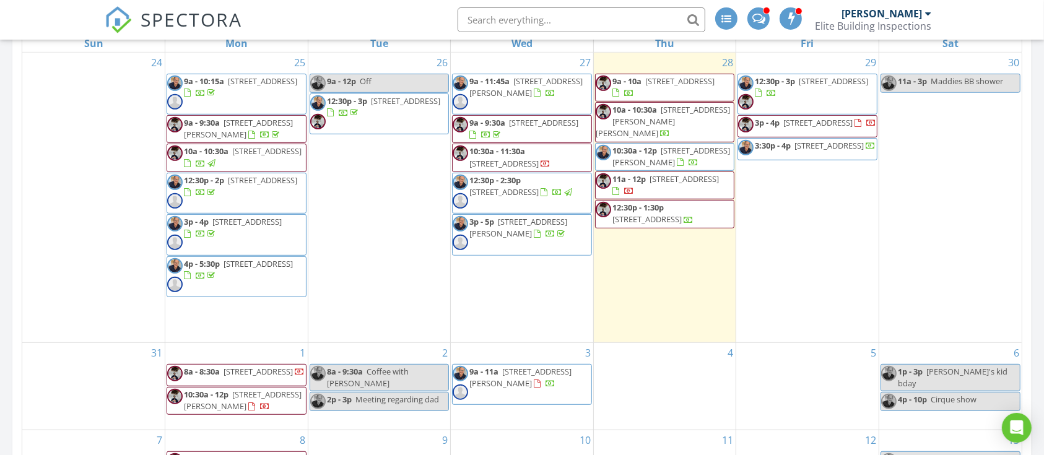
click at [216, 393] on span "10:30a - 12p" at bounding box center [206, 394] width 45 height 11
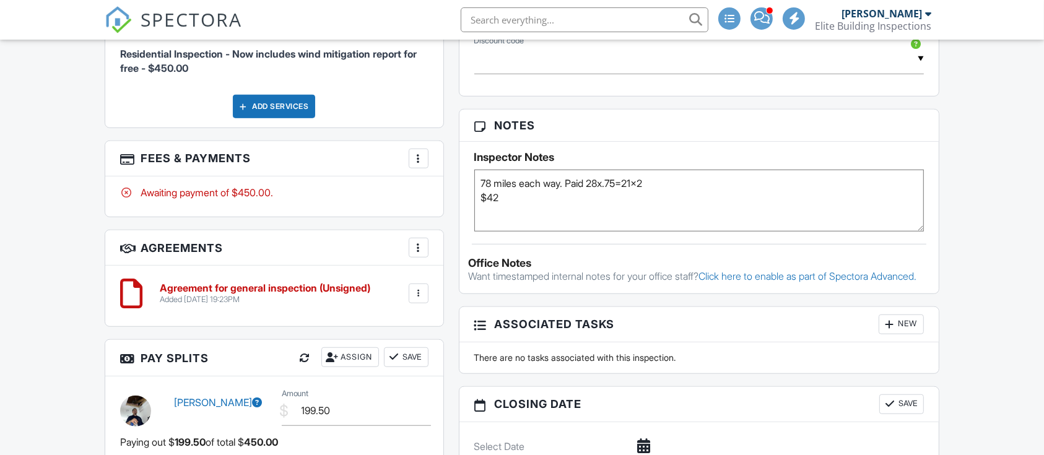
click at [481, 181] on textarea "78 miles each way. Paid 28x.75=21x2 $42" at bounding box center [699, 201] width 450 height 62
click at [487, 186] on textarea "78 miles each way. Paid 28x.75=21x2 $42" at bounding box center [699, 201] width 450 height 62
paste textarea "code is 2017"
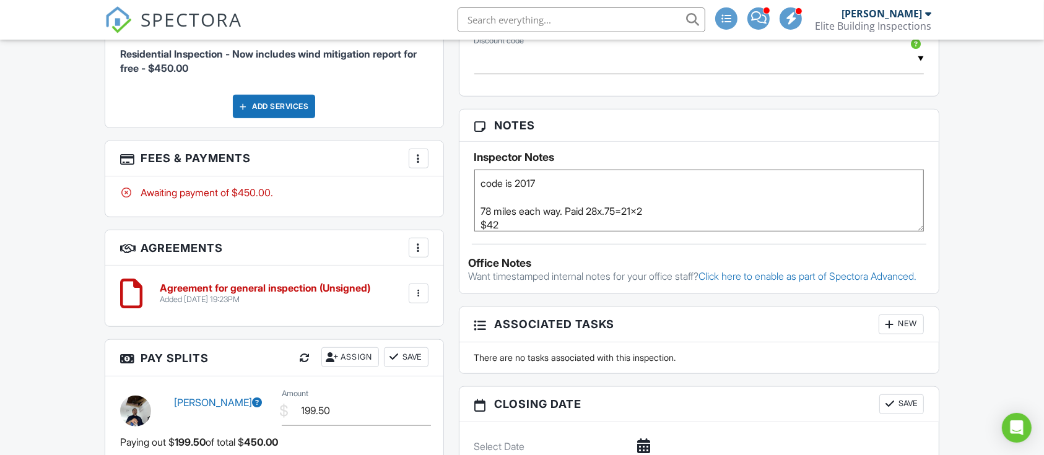
type textarea "code is 2017 78 miles each way. Paid 28x.75=21x2 $42"
click at [980, 157] on div "Dashboard Templates Contacts Metrics Automations Settings Support Center Inspec…" at bounding box center [522, 139] width 1044 height 1958
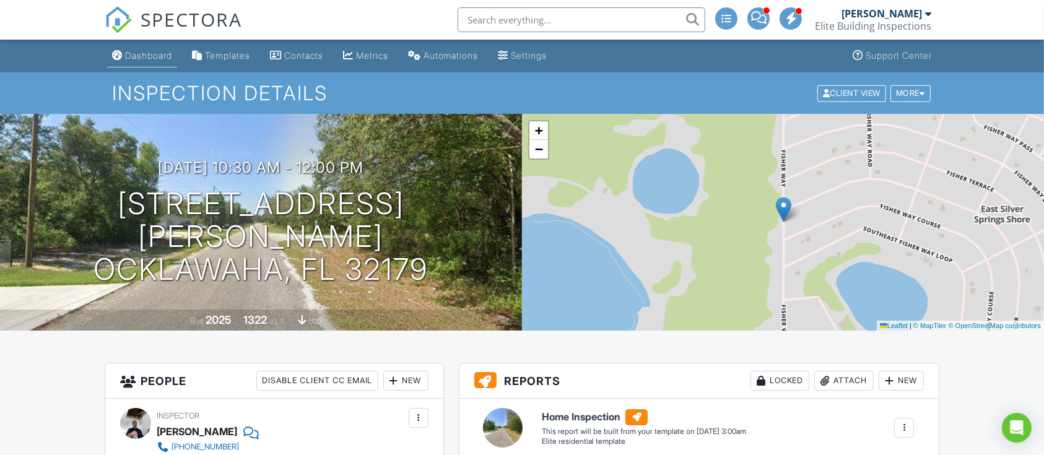
click at [160, 51] on div "Dashboard" at bounding box center [148, 55] width 47 height 11
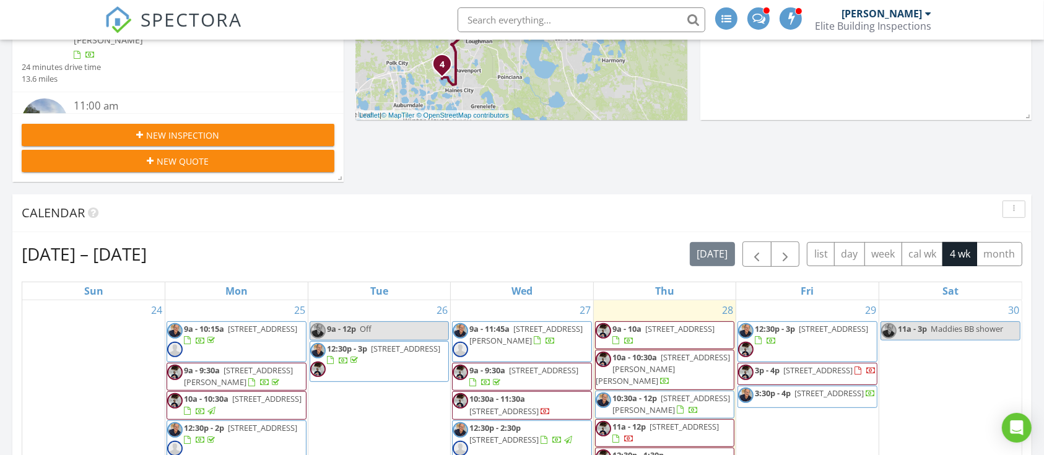
scroll to position [578, 0]
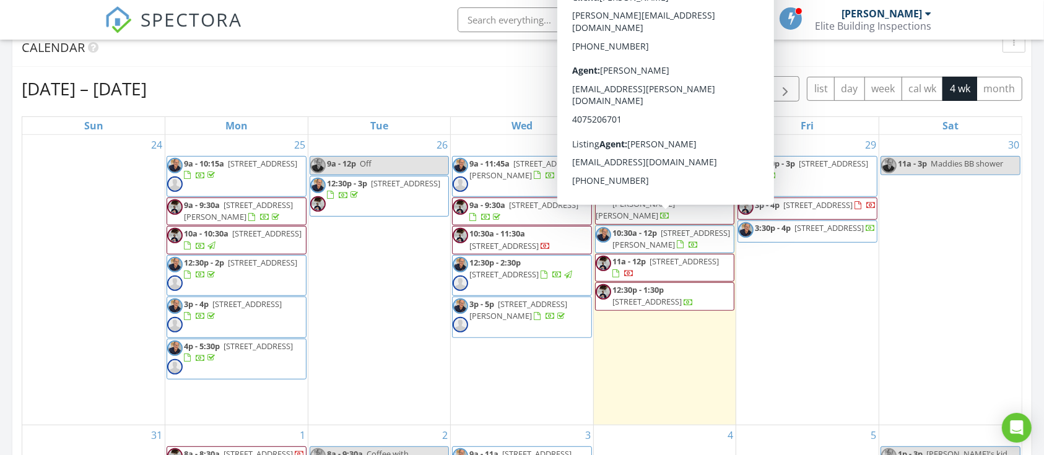
drag, startPoint x: 645, startPoint y: 225, endPoint x: 626, endPoint y: 230, distance: 19.7
click at [626, 230] on span "3320 Joanne Dr, Orlando 32806" at bounding box center [672, 238] width 118 height 23
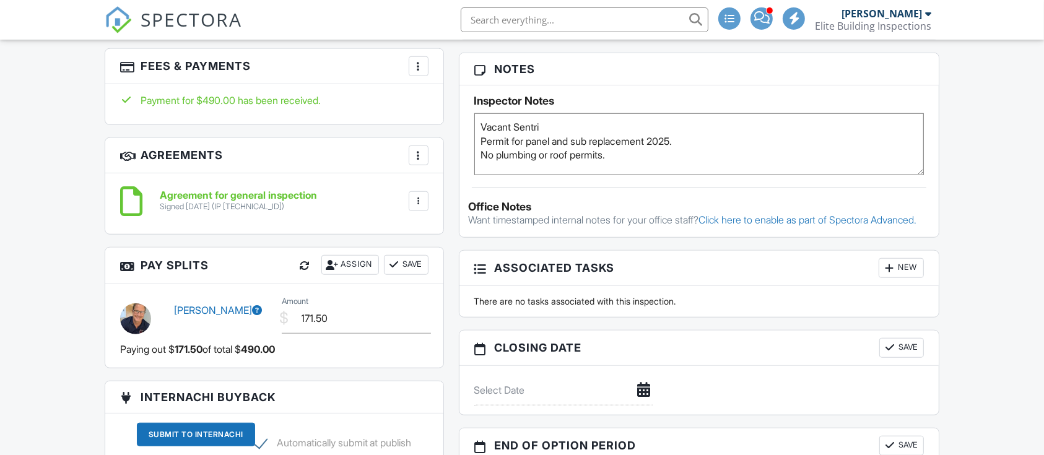
click at [764, 17] on span at bounding box center [761, 17] width 15 height 1
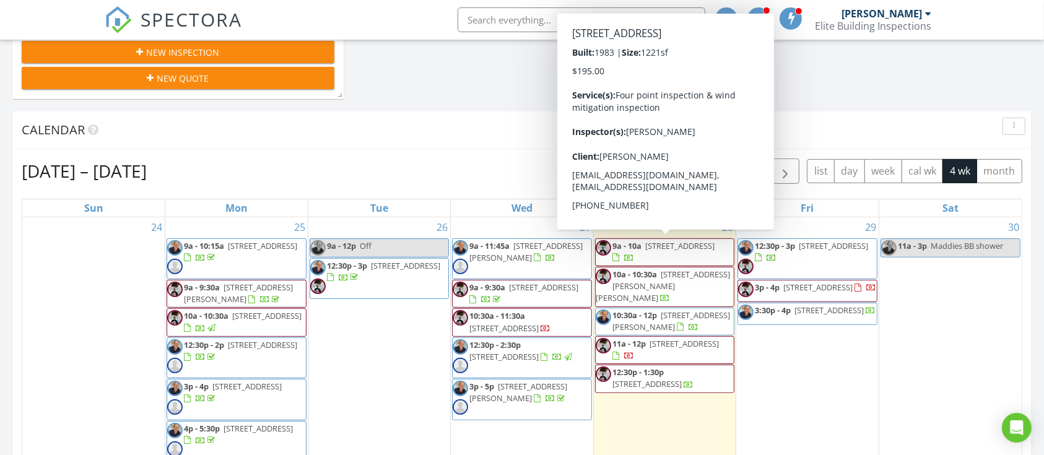
scroll to position [578, 0]
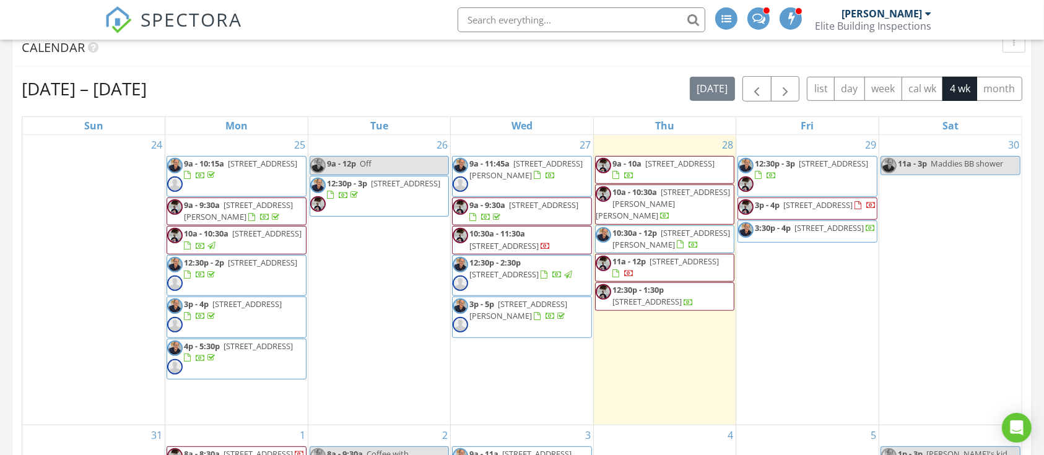
click at [758, 22] on span at bounding box center [758, 17] width 13 height 11
